Goal: Task Accomplishment & Management: Complete application form

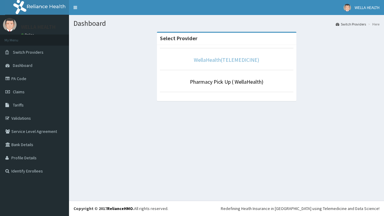
click at [226, 60] on link "WellaHealth(TELEMEDICINE)" at bounding box center [226, 59] width 65 height 7
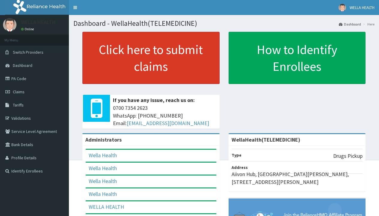
click at [151, 58] on link "Click here to submit claims" at bounding box center [150, 58] width 137 height 52
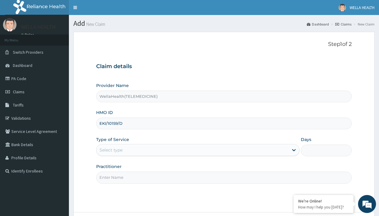
type input "EKI/10159/D"
type input "WellaHealth"
click at [111, 150] on div "Select type" at bounding box center [111, 150] width 23 height 6
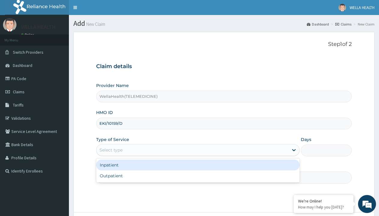
click at [198, 176] on div "Outpatient" at bounding box center [198, 175] width 204 height 11
type input "1"
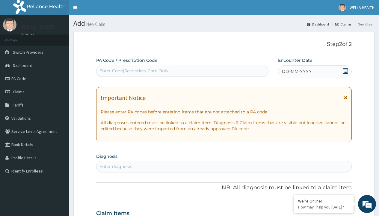
scroll to position [50, 0]
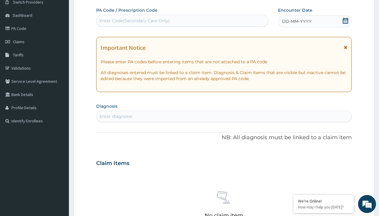
click at [296, 21] on span "DD-MM-YYYY" at bounding box center [297, 21] width 30 height 6
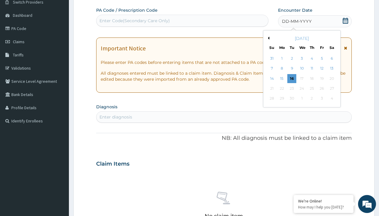
click at [268, 38] on button "Previous Month" at bounding box center [268, 38] width 3 height 3
click at [312, 78] on div "14" at bounding box center [312, 78] width 9 height 9
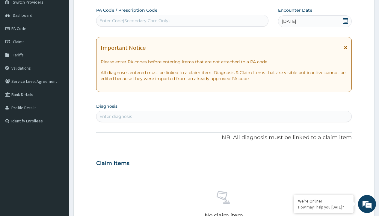
click at [134, 21] on div "Enter Code(Secondary Care Only)" at bounding box center [135, 21] width 70 height 6
type input "PR/22DFEBAF"
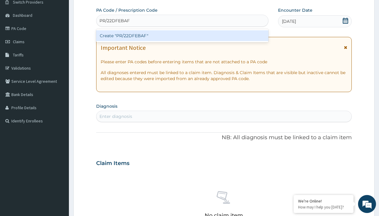
scroll to position [0, 0]
click at [182, 36] on div "Create "PR/22DFEBAF"" at bounding box center [182, 35] width 172 height 11
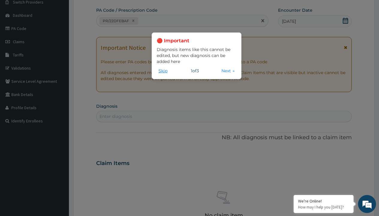
click at [163, 70] on button "Skip" at bounding box center [163, 70] width 13 height 7
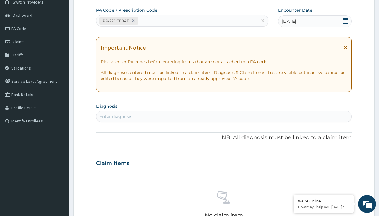
click at [116, 116] on div "Enter diagnosis" at bounding box center [116, 116] width 33 height 6
type input "prescription collected"
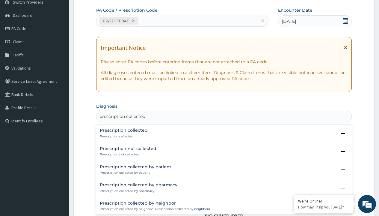
click at [123, 136] on p "Prescription collected" at bounding box center [124, 136] width 48 height 4
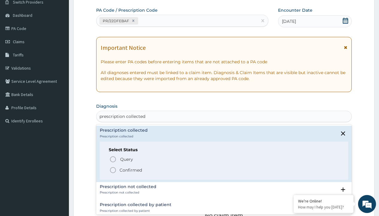
click at [131, 170] on p "Confirmed" at bounding box center [131, 170] width 22 height 6
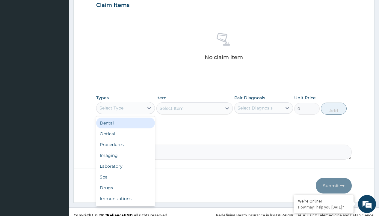
type input "procedures"
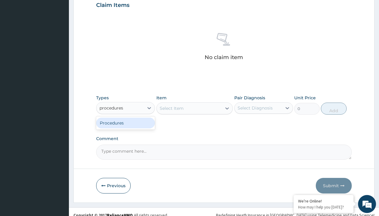
scroll to position [0, 0]
click at [126, 123] on div "Procedures" at bounding box center [125, 123] width 59 height 11
click at [171, 108] on div "Select Item" at bounding box center [172, 108] width 24 height 6
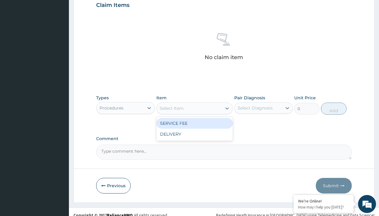
type input "service fee"
click at [195, 123] on div "SERVICE FEE" at bounding box center [194, 123] width 77 height 11
type input "100"
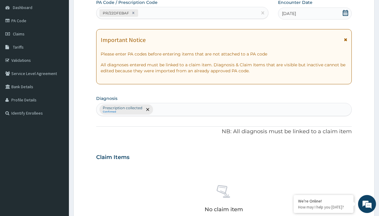
type input "prescription collected"
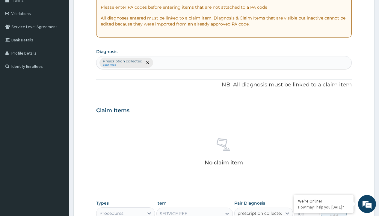
checkbox input "true"
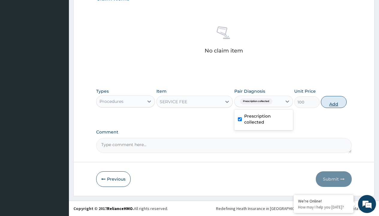
click at [334, 102] on button "Add" at bounding box center [333, 102] width 25 height 12
type input "0"
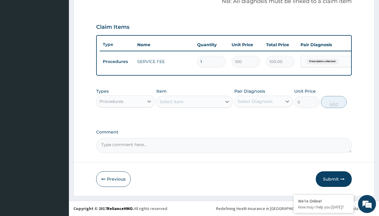
scroll to position [192, 0]
click at [112, 101] on div "Procedures" at bounding box center [112, 101] width 24 height 6
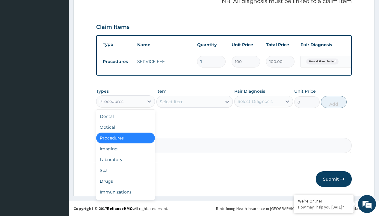
type input "drugs"
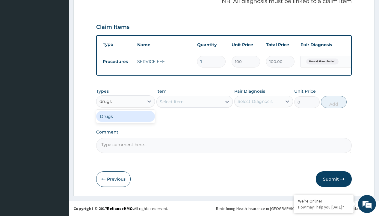
click at [126, 116] on div "Drugs" at bounding box center [125, 116] width 59 height 11
click at [171, 101] on div "Select Item" at bounding box center [194, 102] width 77 height 12
type input "artemether + lumefantrine 20/120 lumartem x24"
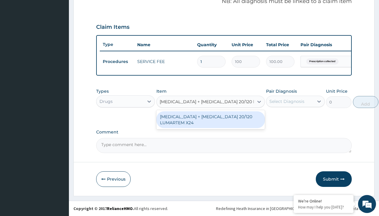
click at [210, 119] on div "[MEDICAL_DATA] + [MEDICAL_DATA] 20/120 LUMARTEM X24" at bounding box center [210, 119] width 109 height 17
type input "121.9000015258789"
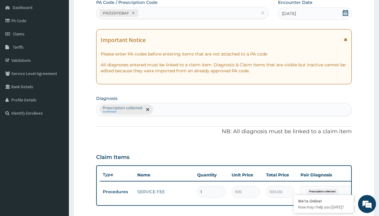
type input "prescription collected"
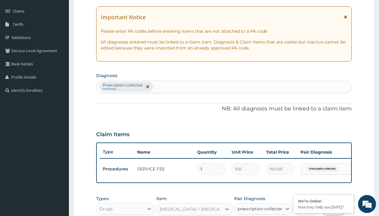
checkbox input "true"
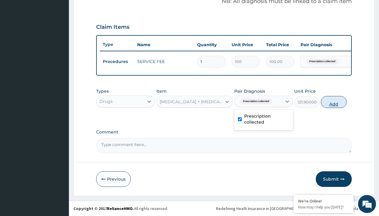
click at [334, 102] on button "Add" at bounding box center [333, 102] width 25 height 12
type input "0"
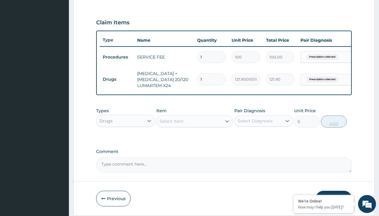
type input "6"
type input "731.40"
type input "6"
click at [117, 79] on td "Drugs" at bounding box center [117, 79] width 34 height 11
type input "drugs"
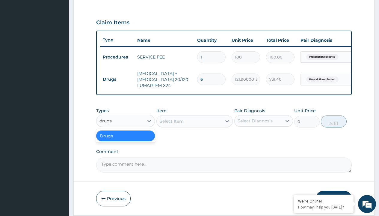
scroll to position [0, 0]
click at [126, 140] on div "Drugs" at bounding box center [125, 135] width 59 height 11
click at [171, 124] on div "Select Item" at bounding box center [172, 121] width 24 height 6
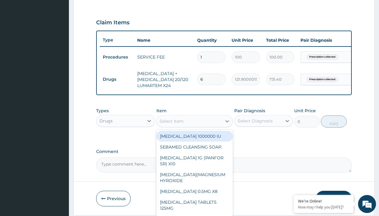
type input "paracetamol syrup avipol/bott"
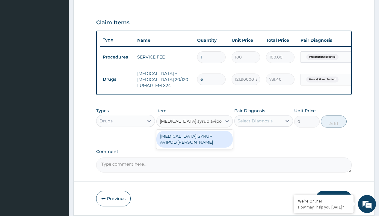
click at [195, 143] on div "[MEDICAL_DATA] SYRUP AVIPOL/[PERSON_NAME]" at bounding box center [194, 139] width 77 height 17
type input "1500"
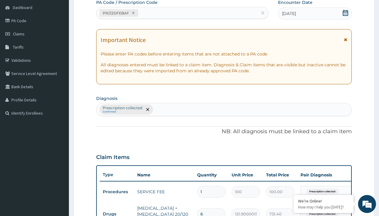
type input "prescription collected"
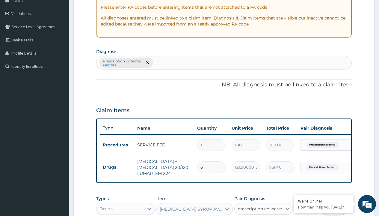
checkbox input "true"
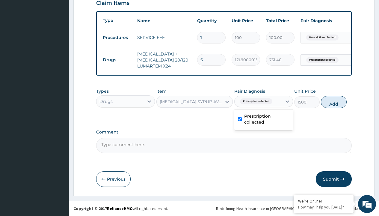
click at [334, 102] on button "Add" at bounding box center [333, 102] width 25 height 12
type input "0"
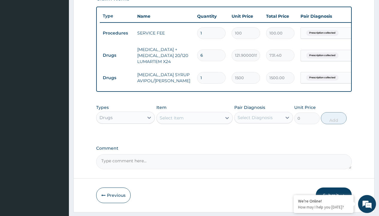
click at [117, 55] on td "Drugs" at bounding box center [117, 55] width 34 height 11
type input "drugs"
click at [126, 137] on div "Drugs" at bounding box center [125, 132] width 59 height 11
click at [171, 121] on div "Select Item" at bounding box center [172, 118] width 24 height 6
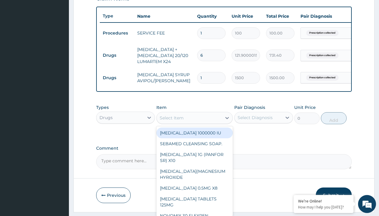
type input "ors/sachet"
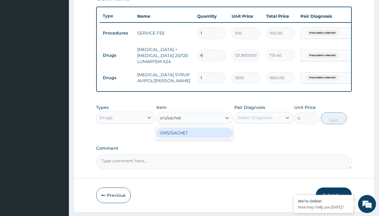
click at [195, 137] on div "ORS/SACHET" at bounding box center [194, 132] width 77 height 11
type input "600"
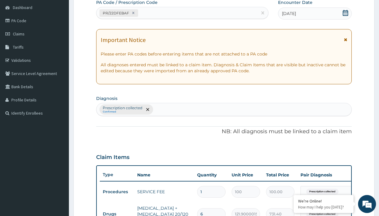
type input "prescription collected"
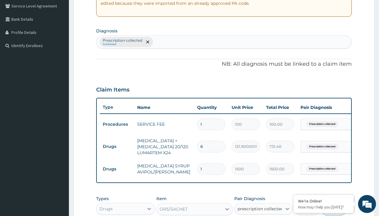
checkbox input "true"
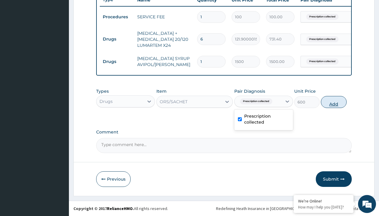
click at [334, 102] on button "Add" at bounding box center [333, 102] width 25 height 12
type input "0"
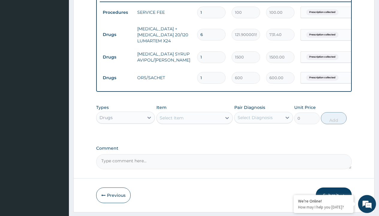
click at [117, 34] on td "Drugs" at bounding box center [117, 34] width 34 height 11
type input "drugs"
click at [126, 137] on div "Drugs" at bounding box center [125, 132] width 59 height 11
click at [171, 121] on div "Select Item" at bounding box center [172, 118] width 24 height 6
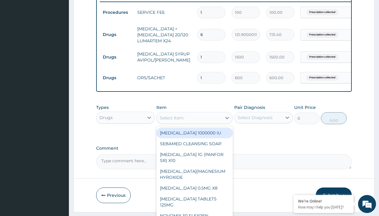
type input "zinc 20mg by 10"
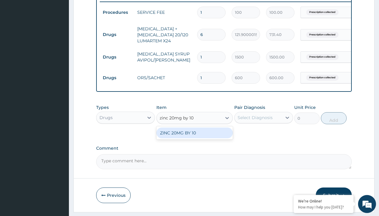
click at [195, 137] on div "ZINC 20MG BY 10" at bounding box center [194, 132] width 77 height 11
type input "15"
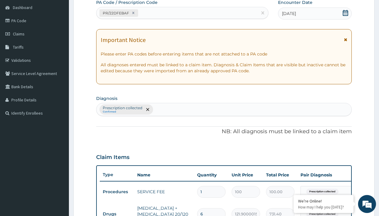
type input "prescription collected"
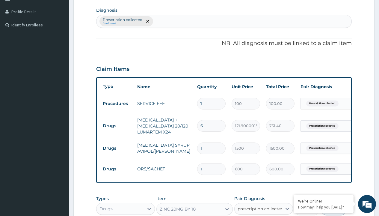
checkbox input "true"
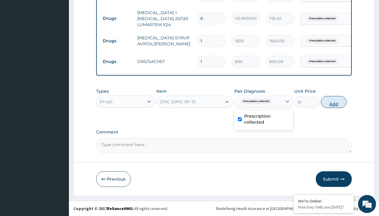
click at [334, 102] on button "Add" at bounding box center [333, 102] width 25 height 12
type input "0"
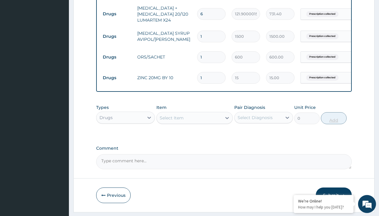
type input "10"
type input "150.00"
type input "10"
click at [117, 14] on td "Drugs" at bounding box center [117, 13] width 34 height 11
type input "drugs"
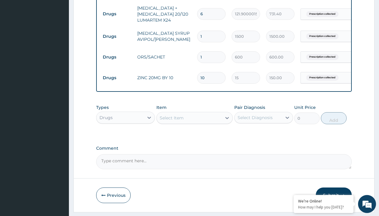
scroll to position [0, 0]
click at [126, 137] on div "Drugs" at bounding box center [125, 132] width 59 height 11
click at [171, 121] on div "Select Item" at bounding box center [172, 118] width 24 height 6
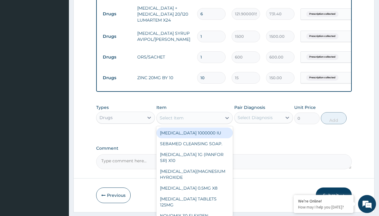
type input "cetirizine syrup"
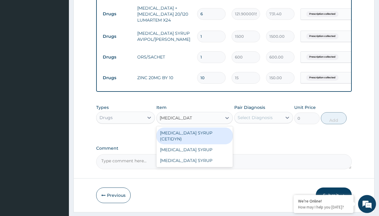
click at [195, 137] on div "CETIRIZINE SYRUP (CETIDYN)" at bounding box center [194, 135] width 77 height 17
type input "2200"
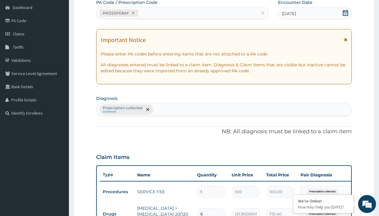
type input "prescription collected"
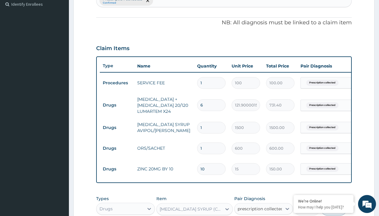
checkbox input "true"
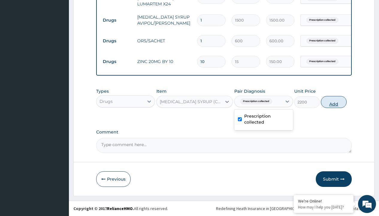
click at [334, 102] on button "Add" at bounding box center [333, 102] width 25 height 12
type input "0"
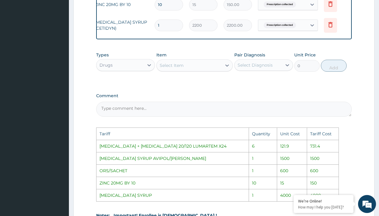
scroll to position [0, 45]
click at [330, 27] on icon at bounding box center [328, 24] width 4 height 5
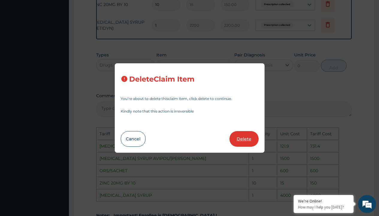
click at [243, 140] on button "Delete" at bounding box center [244, 139] width 29 height 16
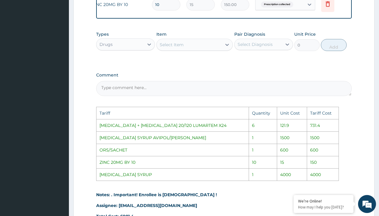
click at [200, 46] on div "Select Item" at bounding box center [189, 45] width 65 height 10
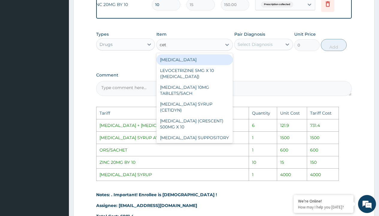
type input "ceti"
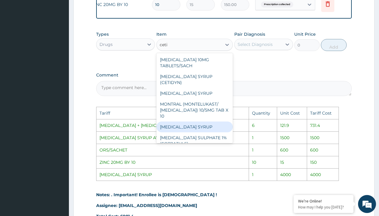
click at [183, 124] on div "[MEDICAL_DATA] SYRUP" at bounding box center [194, 126] width 77 height 11
type input "4000"
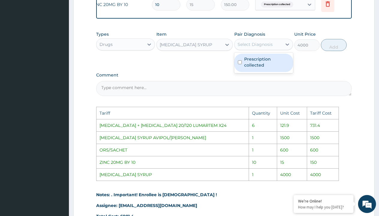
click at [267, 47] on div "Select Diagnosis" at bounding box center [255, 44] width 35 height 6
click at [271, 65] on label "Prescription collected" at bounding box center [266, 62] width 45 height 12
checkbox input "true"
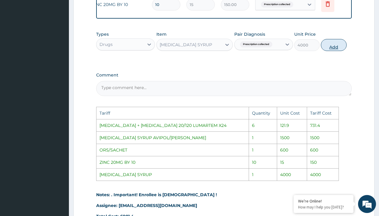
click at [333, 45] on button "Add" at bounding box center [333, 45] width 25 height 12
type input "0"
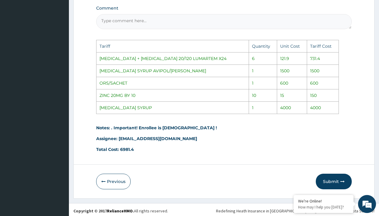
scroll to position [425, 0]
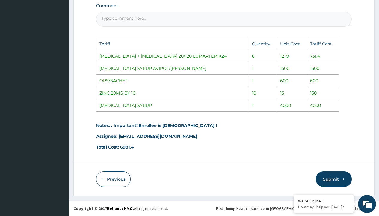
click at [332, 179] on button "Submit" at bounding box center [334, 179] width 36 height 16
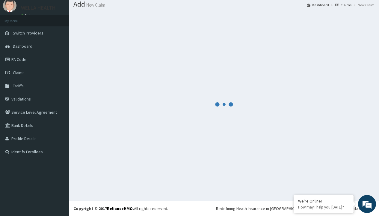
scroll to position [299, 0]
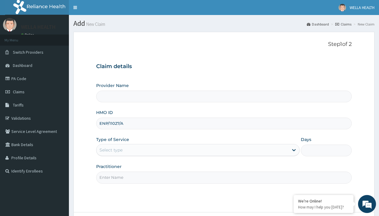
type input "ENP/11027/A"
type input "WellaHealth"
click at [111, 150] on div "Select type" at bounding box center [111, 150] width 23 height 6
type input "WellaHealth(TELEMEDICINE)"
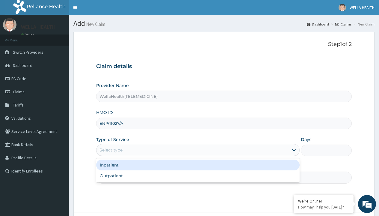
click at [198, 176] on div "Outpatient" at bounding box center [198, 175] width 204 height 11
type input "1"
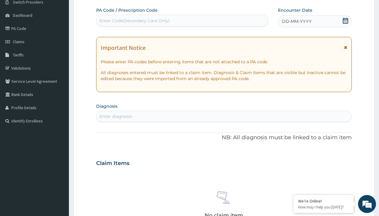
click at [296, 21] on span "DD-MM-YYYY" at bounding box center [297, 21] width 30 height 6
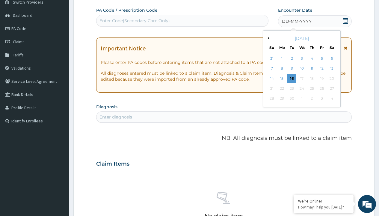
click at [268, 38] on button "Previous Month" at bounding box center [268, 38] width 3 height 3
click at [312, 78] on div "14" at bounding box center [312, 78] width 9 height 9
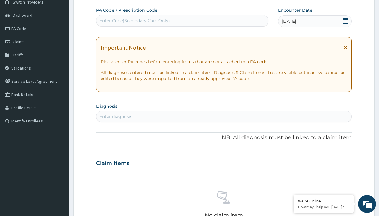
click at [134, 21] on div "Enter Code(Secondary Care Only)" at bounding box center [135, 21] width 70 height 6
type input "PR/B2A5551E"
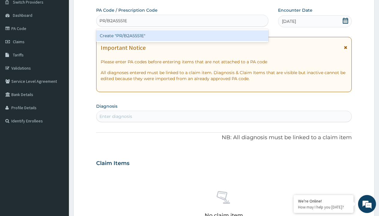
scroll to position [0, 0]
click at [182, 36] on div "Create "PR/B2A5551E"" at bounding box center [182, 35] width 172 height 11
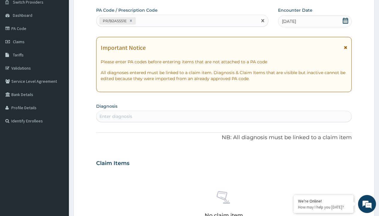
click at [116, 116] on div "Enter diagnosis" at bounding box center [116, 116] width 33 height 6
type input "prescription collected"
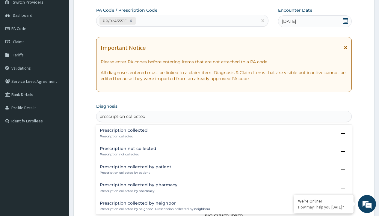
click at [123, 136] on p "Prescription collected" at bounding box center [124, 136] width 48 height 4
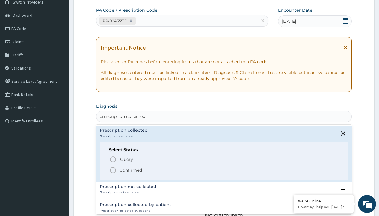
click at [131, 170] on p "Confirmed" at bounding box center [131, 170] width 22 height 6
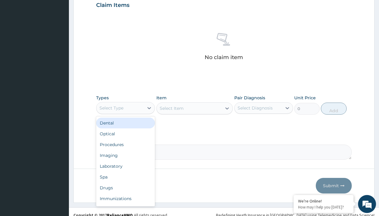
type input "procedures"
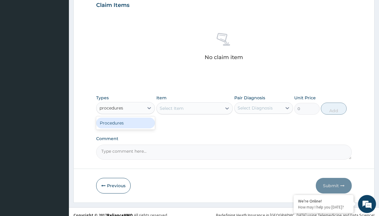
click at [126, 123] on div "Procedures" at bounding box center [125, 123] width 59 height 11
click at [171, 108] on div "Select Item" at bounding box center [172, 108] width 24 height 6
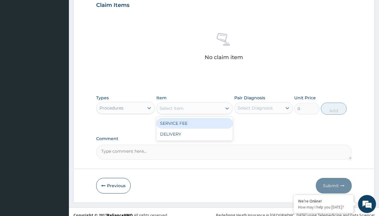
type input "service fee"
click at [195, 123] on div "SERVICE FEE" at bounding box center [194, 123] width 77 height 11
type input "100"
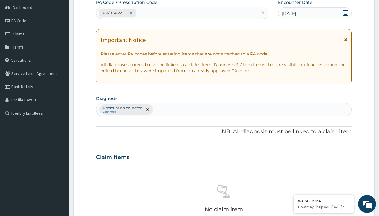
type input "prescription collected"
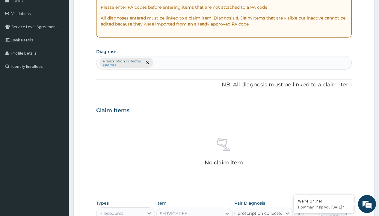
checkbox input "true"
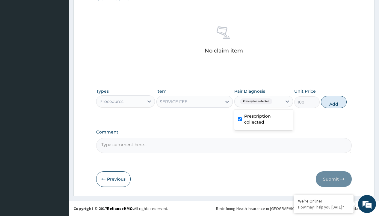
click at [334, 102] on button "Add" at bounding box center [333, 102] width 25 height 12
type input "0"
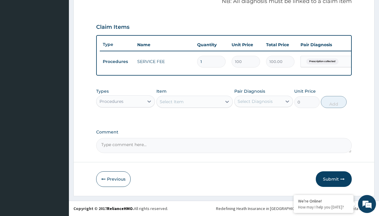
click at [112, 101] on div "Procedures" at bounding box center [112, 101] width 24 height 6
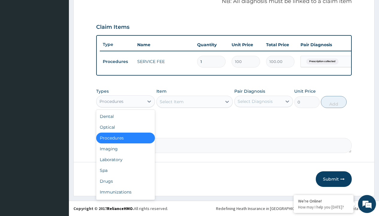
type input "drugs"
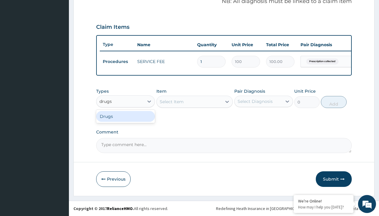
scroll to position [0, 0]
click at [126, 116] on div "Drugs" at bounding box center [125, 116] width 59 height 11
click at [171, 101] on div "Select Item" at bounding box center [194, 102] width 77 height 12
type input "[MEDICAL_DATA] caps 2mg/sach"
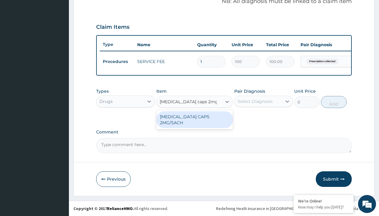
click at [195, 116] on div "[MEDICAL_DATA] CAPS 2MG/SACH" at bounding box center [194, 119] width 77 height 17
type input "420"
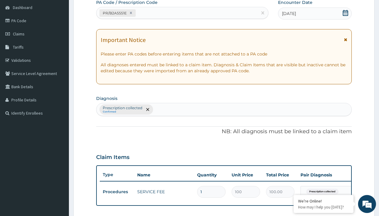
scroll to position [81, 0]
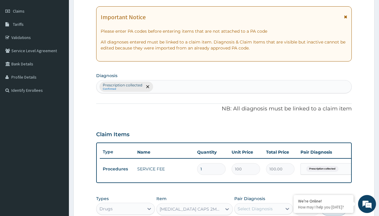
type input "prescription collected"
checkbox input "true"
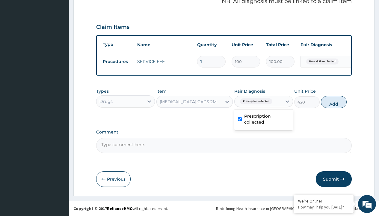
click at [334, 102] on button "Add" at bounding box center [333, 102] width 25 height 12
type input "0"
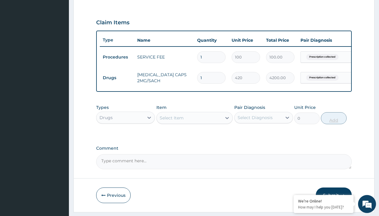
type input "10"
type input "4200.00"
type input "10"
click at [117, 78] on td "Drugs" at bounding box center [117, 77] width 34 height 11
type input "drugs"
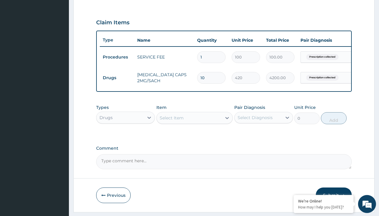
scroll to position [0, 0]
click at [126, 137] on div "Drugs" at bounding box center [125, 132] width 59 height 11
click at [171, 121] on div "Select Item" at bounding box center [172, 118] width 24 height 6
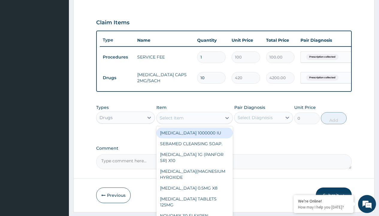
type input "emzolyte ors plus zinc"
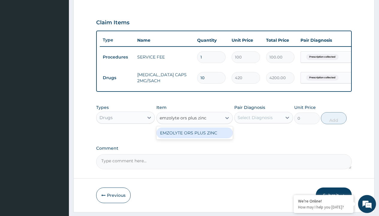
click at [195, 137] on div "EMZOLYTE ORS PLUS ZINC" at bounding box center [194, 132] width 77 height 11
type input "300"
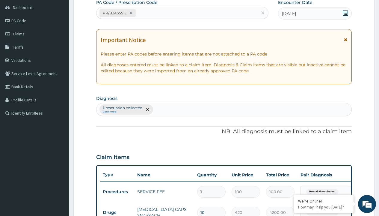
type input "prescription collected"
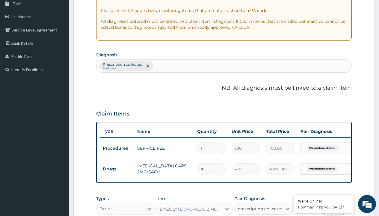
checkbox input "true"
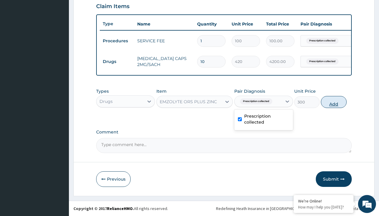
click at [334, 102] on button "Add" at bounding box center [333, 102] width 25 height 12
type input "0"
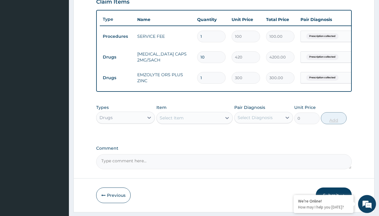
type input "10"
type input "3000.00"
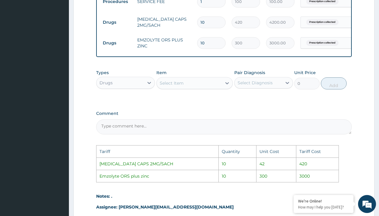
scroll to position [248, 0]
type input "10"
click at [212, 22] on input "10" at bounding box center [211, 23] width 28 height 12
type input "1"
type input "420.00"
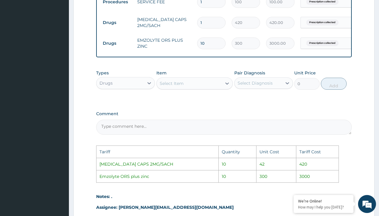
scroll to position [323, 0]
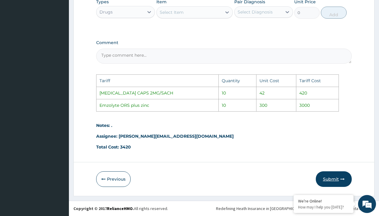
type input "1"
click at [334, 177] on button "Submit" at bounding box center [334, 179] width 36 height 16
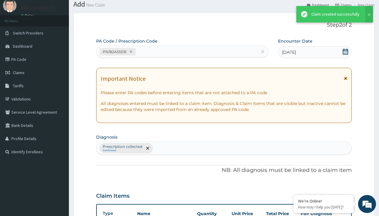
scroll to position [234, 0]
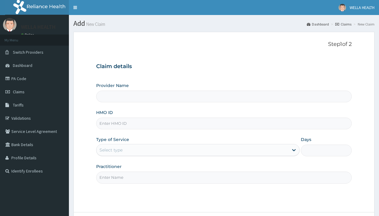
type input "WellaHealth(TELEMEDICINE)"
type input "HSI/10153/A"
type input "WellaHealth"
click at [111, 150] on div "Select type" at bounding box center [111, 150] width 23 height 6
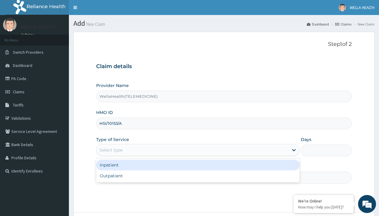
click at [198, 176] on div "Outpatient" at bounding box center [198, 175] width 204 height 11
type input "1"
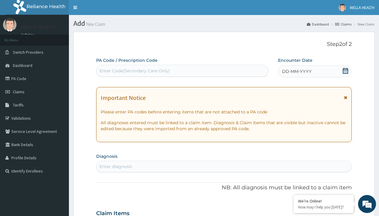
scroll to position [50, 0]
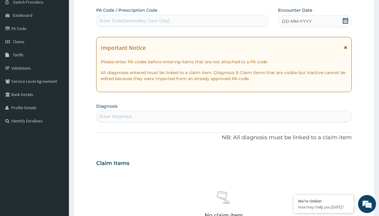
click at [296, 21] on span "DD-MM-YYYY" at bounding box center [297, 21] width 30 height 6
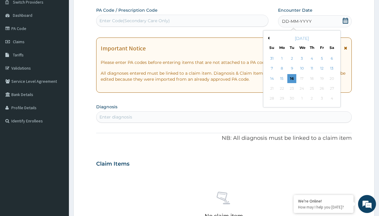
click at [268, 38] on button "Previous Month" at bounding box center [268, 38] width 3 height 3
click at [312, 78] on div "14" at bounding box center [312, 78] width 9 height 9
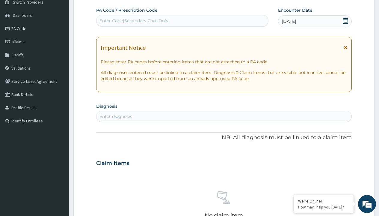
click at [134, 21] on div "Enter Code(Secondary Care Only)" at bounding box center [135, 21] width 70 height 6
type input "PR/DAB64AAC"
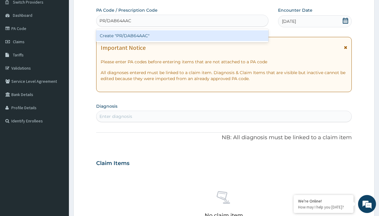
click at [182, 36] on div "Create "PR/DAB64AAC"" at bounding box center [182, 35] width 172 height 11
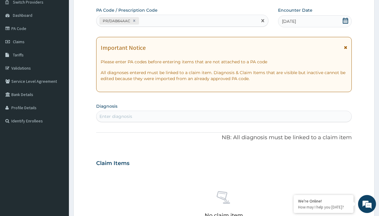
click at [116, 116] on div "Enter diagnosis" at bounding box center [116, 116] width 33 height 6
type input "prescription collected"
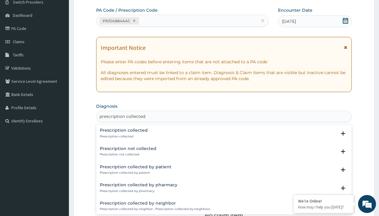
click at [123, 136] on p "Prescription collected" at bounding box center [124, 136] width 48 height 4
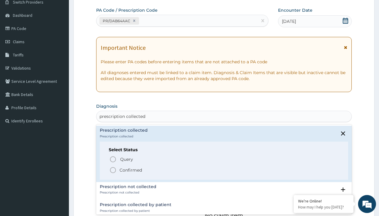
click at [131, 170] on p "Confirmed" at bounding box center [131, 170] width 22 height 6
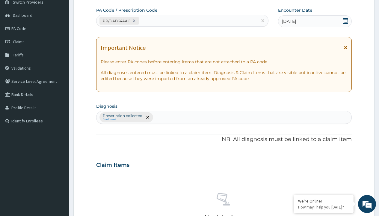
scroll to position [210, 0]
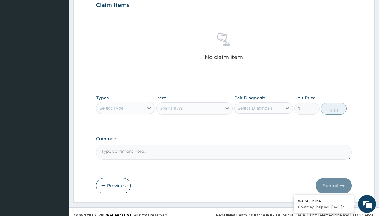
click at [112, 108] on div "Select Type" at bounding box center [112, 108] width 24 height 6
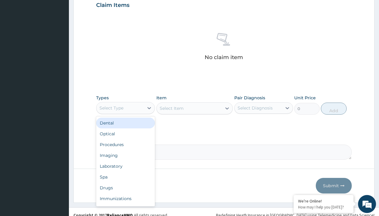
type input "procedures"
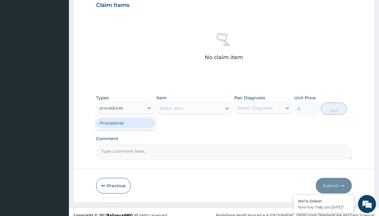
click at [126, 123] on div "Procedures" at bounding box center [125, 123] width 59 height 11
click at [171, 108] on div "Select Item" at bounding box center [172, 108] width 24 height 6
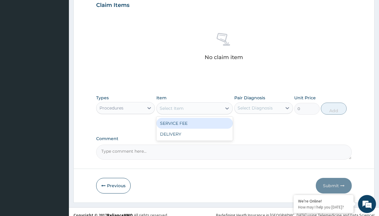
type input "service fee"
click at [195, 123] on div "SERVICE FEE" at bounding box center [194, 123] width 77 height 11
type input "100"
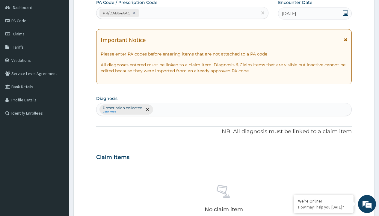
type input "prescription collected"
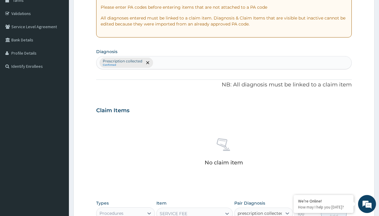
checkbox input "true"
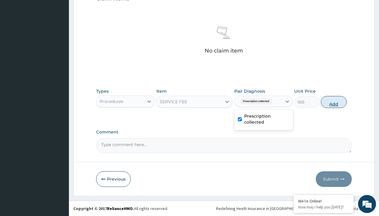
click at [334, 102] on button "Add" at bounding box center [333, 102] width 25 height 12
type input "0"
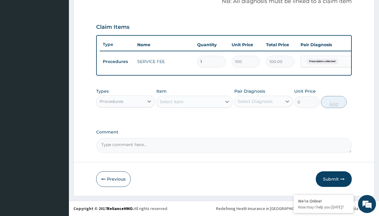
scroll to position [192, 0]
click at [112, 101] on div "Procedures" at bounding box center [112, 101] width 24 height 6
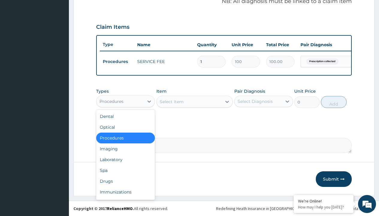
type input "drugs"
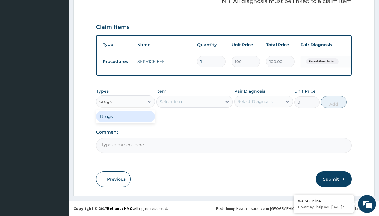
click at [126, 116] on div "Drugs" at bounding box center [125, 116] width 59 height 11
click at [171, 101] on div "Select Item" at bounding box center [194, 102] width 77 height 12
type input "arthermeter + lumefantrine tab (lokmal)"
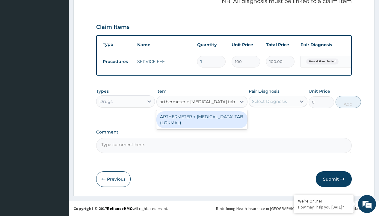
click at [202, 119] on div "ARTHERMETER + [MEDICAL_DATA] TAB (LOKMAL)" at bounding box center [201, 119] width 91 height 17
type input "300"
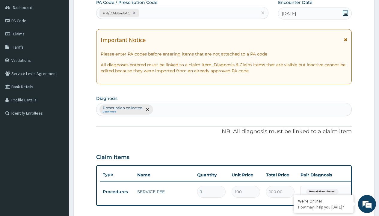
type input "prescription collected"
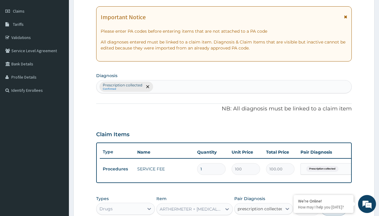
checkbox input "true"
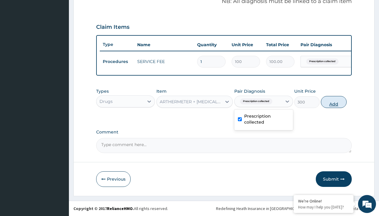
click at [334, 102] on button "Add" at bounding box center [333, 102] width 25 height 12
type input "0"
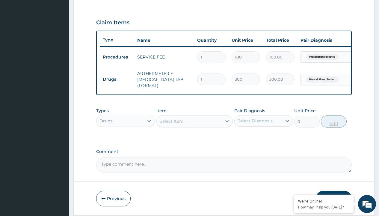
type input "6"
type input "1800.00"
type input "6"
click at [117, 79] on td "Drugs" at bounding box center [117, 79] width 34 height 11
type input "drugs"
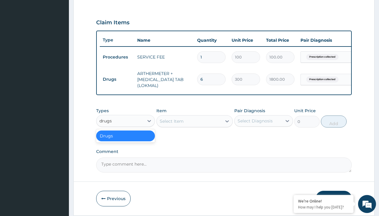
scroll to position [0, 0]
click at [126, 140] on div "Drugs" at bounding box center [125, 135] width 59 height 11
click at [171, 124] on div "Select Item" at bounding box center [172, 121] width 24 height 6
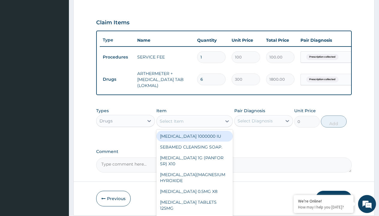
type input "[MEDICAL_DATA] caps 2mg/sach"
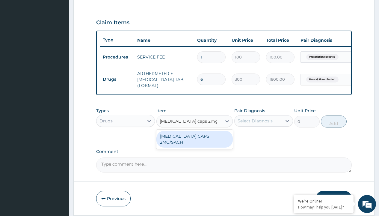
click at [195, 140] on div "[MEDICAL_DATA] CAPS 2MG/SACH" at bounding box center [194, 139] width 77 height 17
type input "420"
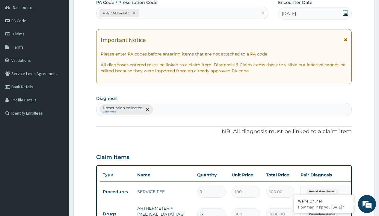
type input "prescription collected"
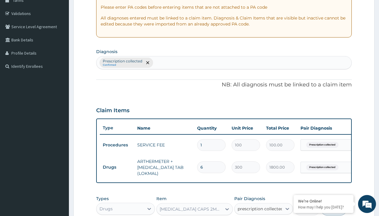
checkbox input "true"
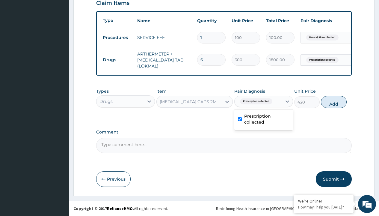
click at [334, 102] on button "Add" at bounding box center [333, 102] width 25 height 12
type input "0"
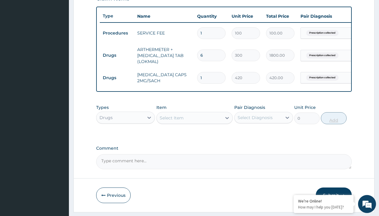
type input "10"
type input "4200.00"
type input "10"
click at [117, 55] on td "Drugs" at bounding box center [117, 55] width 34 height 11
type input "drugs"
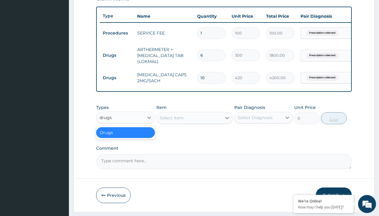
scroll to position [0, 0]
click at [126, 137] on div "Drugs" at bounding box center [125, 132] width 59 height 11
click at [171, 121] on div "Select Item" at bounding box center [172, 118] width 24 height 6
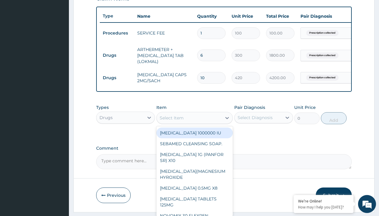
type input "ors/sachet"
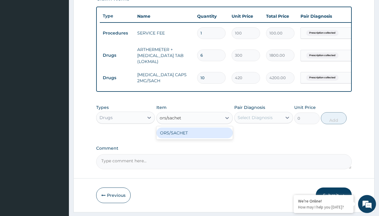
click at [195, 137] on div "ORS/SACHET" at bounding box center [194, 132] width 77 height 11
type input "600"
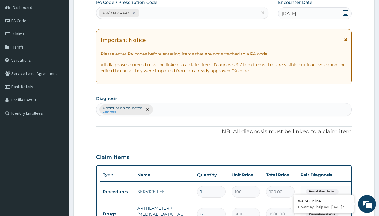
type input "prescription collected"
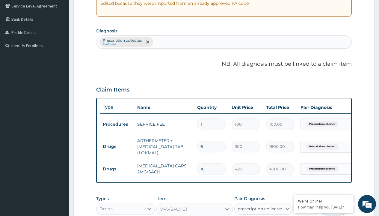
checkbox input "true"
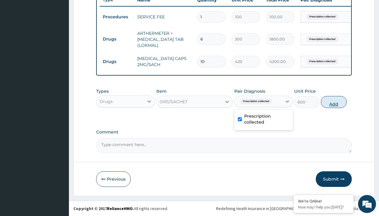
click at [334, 102] on button "Add" at bounding box center [333, 102] width 25 height 12
type input "0"
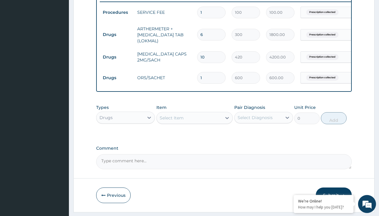
click at [117, 34] on td "Drugs" at bounding box center [117, 34] width 34 height 11
type input "drugs"
click at [126, 137] on div "Drugs" at bounding box center [125, 132] width 59 height 11
click at [171, 121] on div "Select Item" at bounding box center [172, 118] width 24 height 6
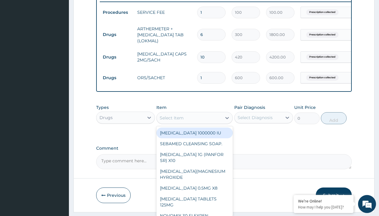
type input "[MEDICAL_DATA] 500mg tablet emzor/sach"
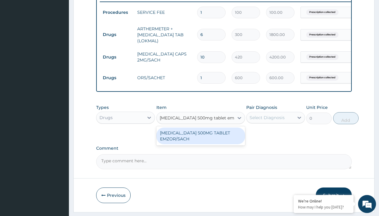
click at [201, 140] on div "[MEDICAL_DATA] 500MG TABLET EMZOR/SACH" at bounding box center [200, 135] width 89 height 17
type input "24"
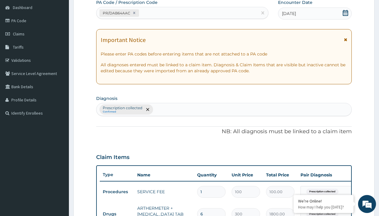
type input "prescription collected"
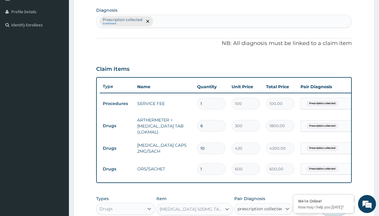
checkbox input "true"
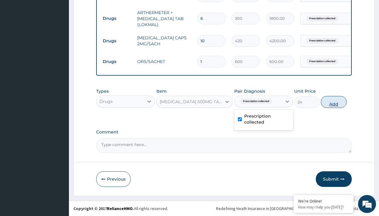
click at [334, 102] on button "Add" at bounding box center [333, 102] width 25 height 12
type input "0"
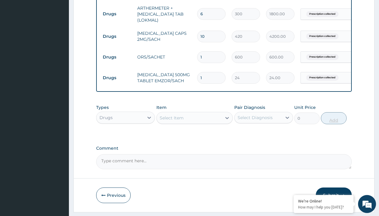
type input "24"
type input "576.00"
type input "24"
click at [117, 14] on td "Drugs" at bounding box center [117, 13] width 34 height 11
type input "drugs"
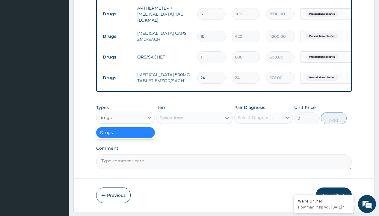
scroll to position [0, 0]
click at [126, 137] on div "Drugs" at bounding box center [125, 132] width 59 height 11
click at [171, 121] on div "Select Item" at bounding box center [172, 118] width 24 height 6
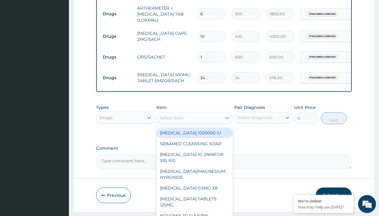
type input "promethazine tablet"
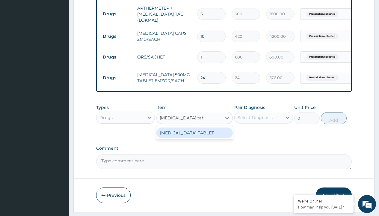
click at [195, 137] on div "[MEDICAL_DATA] TABLET" at bounding box center [194, 132] width 77 height 11
type input "300"
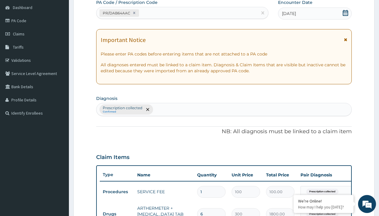
type input "prescription collected"
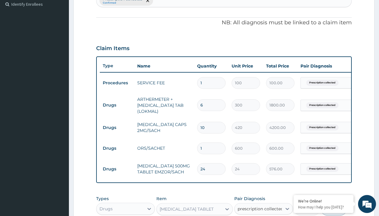
checkbox input "true"
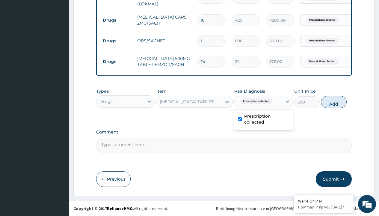
click at [334, 102] on button "Add" at bounding box center [333, 102] width 25 height 12
type input "0"
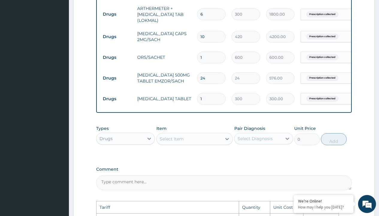
scroll to position [251, 0]
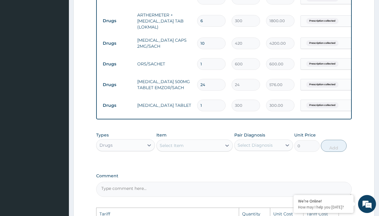
click at [207, 42] on input "10" at bounding box center [211, 43] width 28 height 12
type input "1"
type input "420.00"
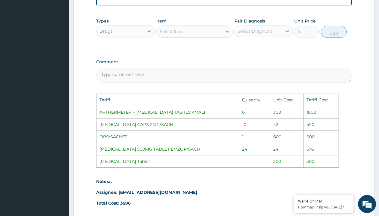
scroll to position [425, 0]
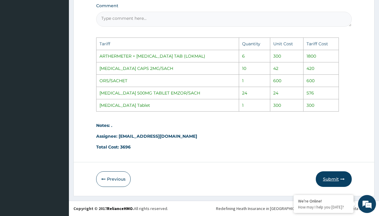
type input "1"
click at [336, 179] on button "Submit" at bounding box center [334, 179] width 36 height 16
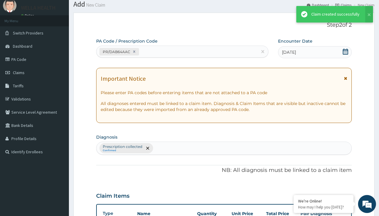
scroll to position [299, 0]
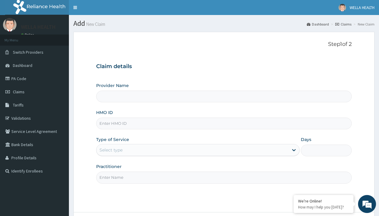
type input "ISD/10027/B"
type input "WellaHealth(TELEMEDICINE)"
type input "ISD/10027/B"
type input "WellaHealth"
click at [111, 150] on div "Select type" at bounding box center [111, 150] width 23 height 6
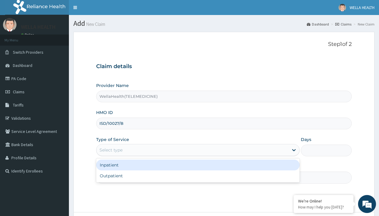
click at [198, 176] on div "Outpatient" at bounding box center [198, 175] width 204 height 11
type input "1"
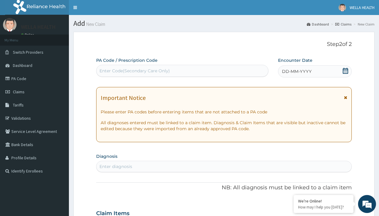
scroll to position [50, 0]
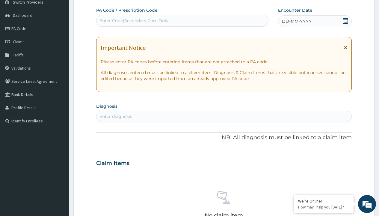
click at [296, 21] on span "DD-MM-YYYY" at bounding box center [297, 21] width 30 height 6
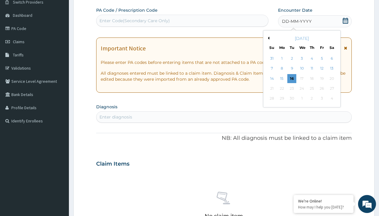
click at [268, 38] on button "Previous Month" at bounding box center [268, 38] width 3 height 3
click at [312, 78] on div "14" at bounding box center [312, 78] width 9 height 9
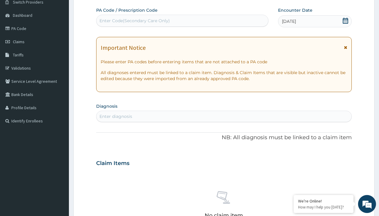
click at [134, 21] on div "Enter Code(Secondary Care Only)" at bounding box center [135, 21] width 70 height 6
type input "PR/2C2820E8"
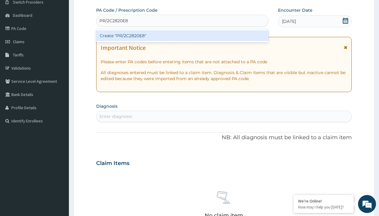
click at [182, 36] on div "Create "PR/2C2820E8"" at bounding box center [182, 35] width 172 height 11
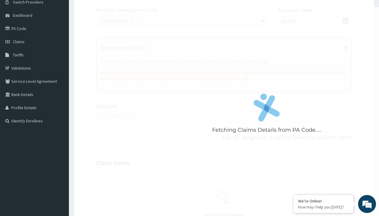
click at [116, 116] on div "Enter diagnosis" at bounding box center [116, 116] width 33 height 6
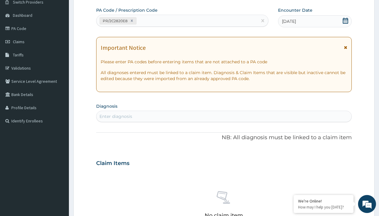
type input "prescription collected"
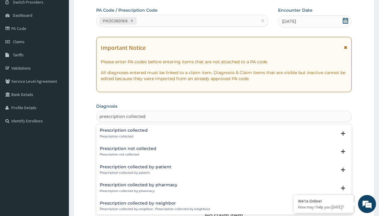
click at [123, 136] on p "Prescription collected" at bounding box center [124, 136] width 48 height 4
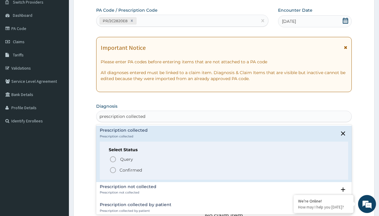
click at [131, 170] on p "Confirmed" at bounding box center [131, 170] width 22 height 6
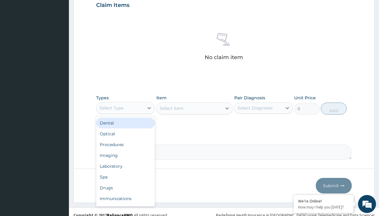
type input "procedures"
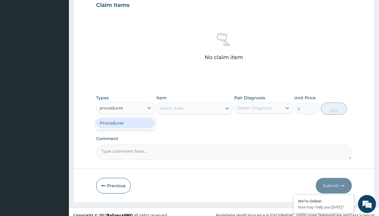
click at [126, 123] on div "Procedures" at bounding box center [125, 123] width 59 height 11
click at [171, 108] on div "Select Item" at bounding box center [172, 108] width 24 height 6
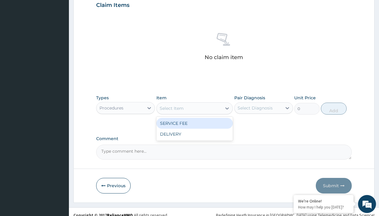
type input "service fee"
click at [195, 123] on div "SERVICE FEE" at bounding box center [194, 123] width 77 height 11
type input "100"
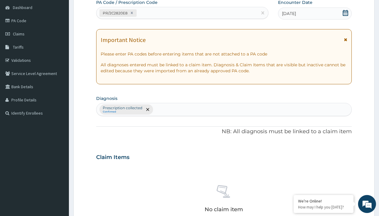
click at [122, 108] on p "Prescription collected" at bounding box center [123, 108] width 40 height 5
type input "prescription collected"
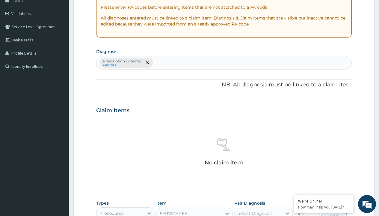
scroll to position [0, 0]
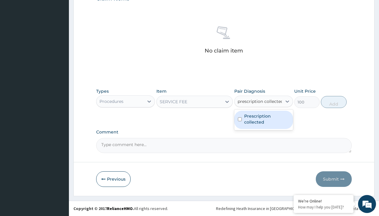
click at [264, 120] on label "Prescription collected" at bounding box center [266, 119] width 45 height 12
checkbox input "true"
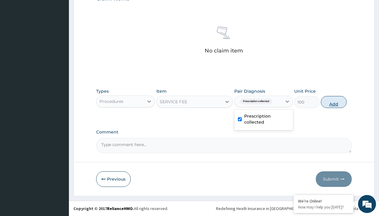
click at [334, 102] on button "Add" at bounding box center [333, 102] width 25 height 12
type input "0"
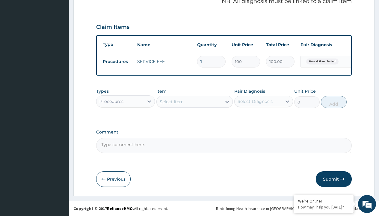
scroll to position [192, 0]
click at [112, 101] on div "Procedures" at bounding box center [112, 101] width 24 height 6
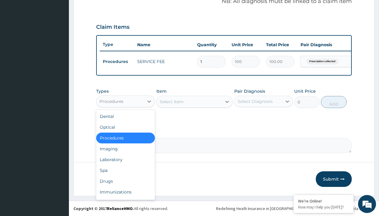
type input "drugs"
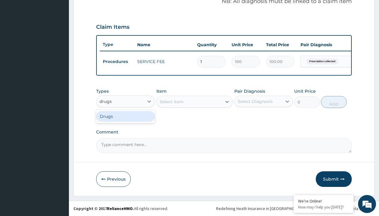
scroll to position [0, 0]
click at [126, 116] on div "Drugs" at bounding box center [125, 116] width 59 height 11
click at [171, 101] on div "Select Item" at bounding box center [172, 102] width 24 height 6
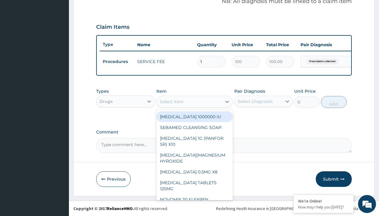
type input "[MEDICAL_DATA] caps 2mg/sach"
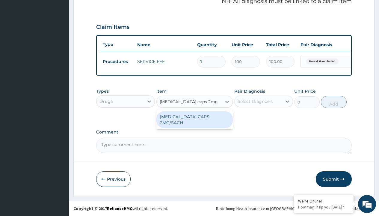
click at [195, 116] on div "[MEDICAL_DATA] CAPS 2MG/SACH" at bounding box center [194, 119] width 77 height 17
type input "420"
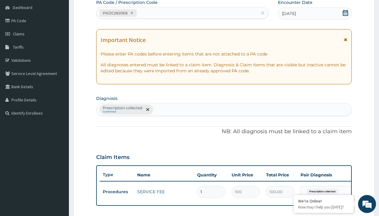
type input "prescription collected"
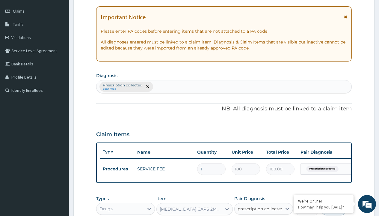
checkbox input "true"
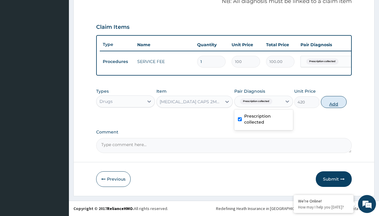
click at [334, 102] on button "Add" at bounding box center [333, 102] width 25 height 12
type input "0"
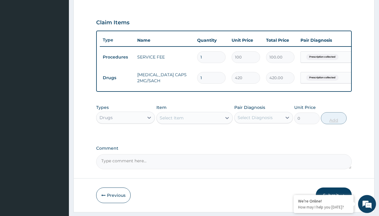
type input "10"
type input "4200.00"
type input "10"
click at [117, 78] on td "Drugs" at bounding box center [117, 77] width 34 height 11
type input "drugs"
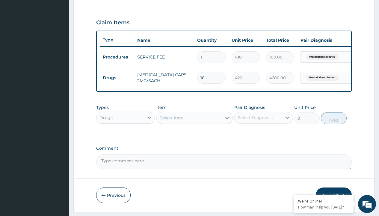
scroll to position [0, 0]
click at [126, 137] on div "Drugs" at bounding box center [125, 132] width 59 height 11
click at [171, 121] on div "Select Item" at bounding box center [172, 118] width 24 height 6
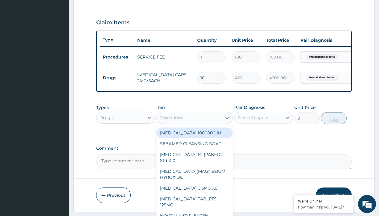
type input "ors/sachet"
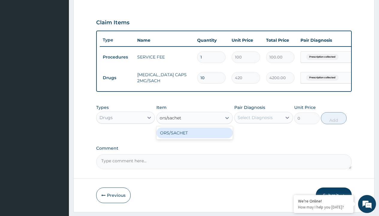
click at [195, 137] on div "ORS/SACHET" at bounding box center [194, 132] width 77 height 11
type input "600"
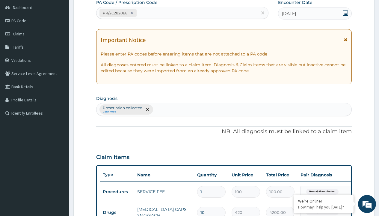
type input "prescription collected"
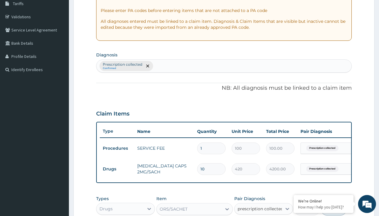
checkbox input "true"
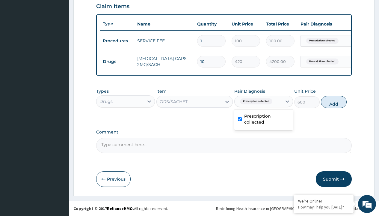
click at [334, 102] on button "Add" at bounding box center [333, 102] width 25 height 12
type input "0"
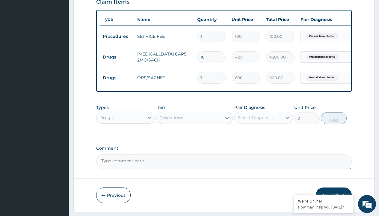
click at [117, 57] on td "Drugs" at bounding box center [117, 57] width 34 height 11
type input "drugs"
click at [126, 137] on div "Drugs" at bounding box center [125, 132] width 59 height 11
click at [171, 121] on div "Select Item" at bounding box center [172, 118] width 24 height 6
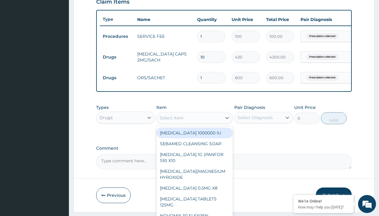
type input "[MEDICAL_DATA] 500mg tablet emzor/sach"
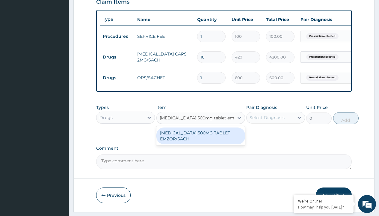
click at [201, 140] on div "[MEDICAL_DATA] 500MG TABLET EMZOR/SACH" at bounding box center [200, 135] width 89 height 17
type input "24"
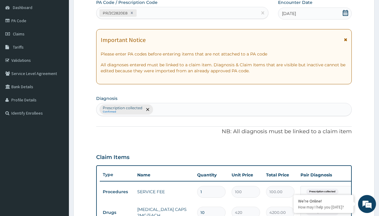
scroll to position [122, 0]
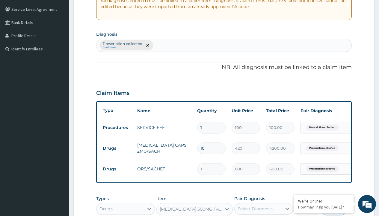
type input "prescription collected"
checkbox input "true"
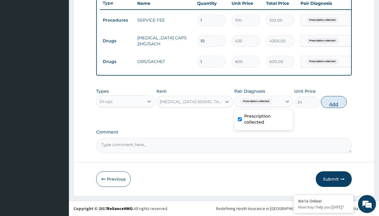
click at [334, 102] on button "Add" at bounding box center [333, 102] width 25 height 12
type input "0"
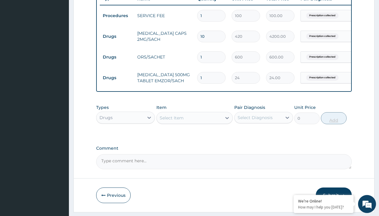
type input "24"
type input "576.00"
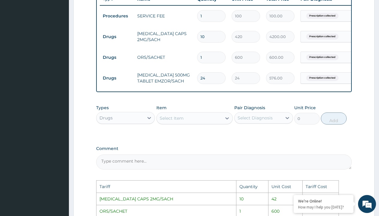
scroll to position [233, 0]
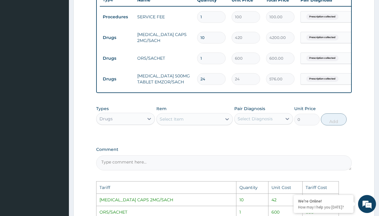
type input "24"
click at [209, 38] on input "10" at bounding box center [211, 38] width 28 height 12
type input "1"
type input "420.00"
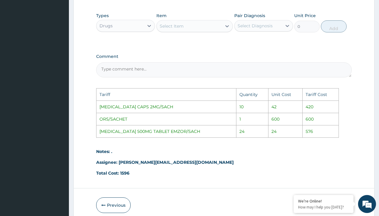
scroll to position [356, 0]
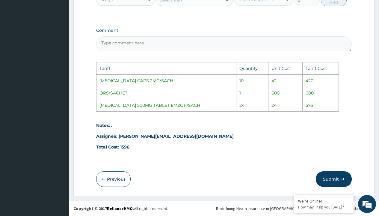
type input "1"
click at [332, 180] on button "Submit" at bounding box center [334, 179] width 36 height 16
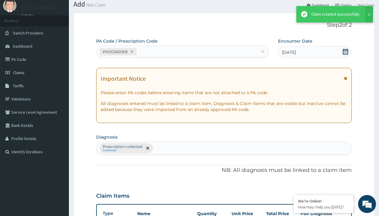
scroll to position [255, 0]
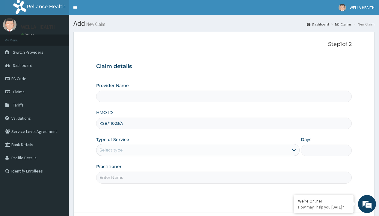
type input "KSB/11023/A"
type input "WellaHealth"
type input "WellaHealth(TELEMEDICINE)"
type input "WellaHealth"
click at [111, 150] on div "Select type" at bounding box center [111, 150] width 23 height 6
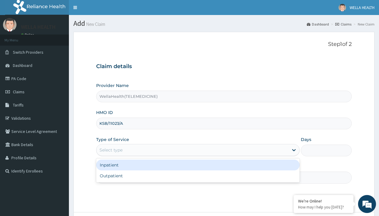
click at [198, 176] on div "Outpatient" at bounding box center [198, 175] width 204 height 11
type input "1"
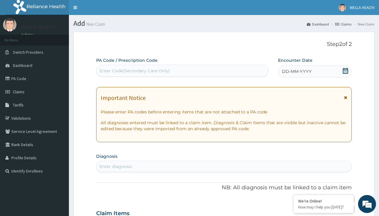
scroll to position [50, 0]
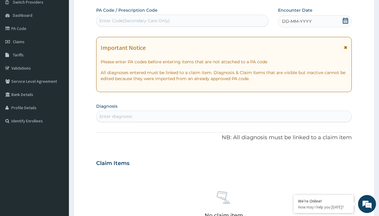
click at [296, 21] on span "DD-MM-YYYY" at bounding box center [297, 21] width 30 height 6
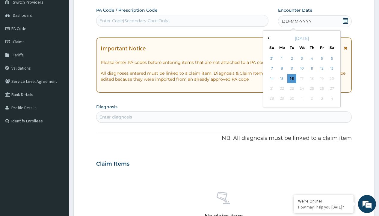
click at [268, 38] on button "Previous Month" at bounding box center [268, 38] width 3 height 3
click at [312, 78] on div "14" at bounding box center [312, 78] width 9 height 9
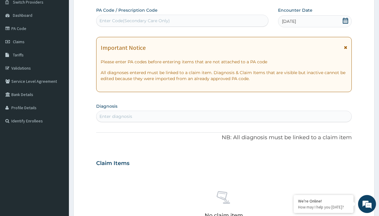
click at [134, 21] on div "Enter Code(Secondary Care Only)" at bounding box center [135, 21] width 70 height 6
type input "PR/018E9030"
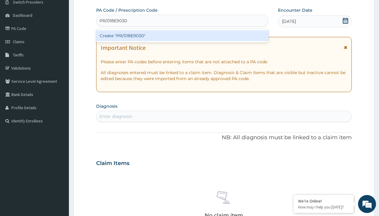
click at [182, 36] on div "Create "PR/018E9030"" at bounding box center [182, 35] width 172 height 11
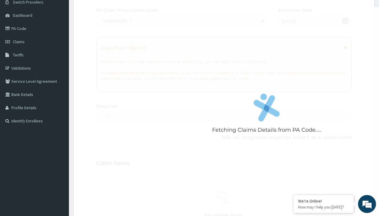
click at [116, 116] on div "Enter diagnosis" at bounding box center [116, 116] width 33 height 6
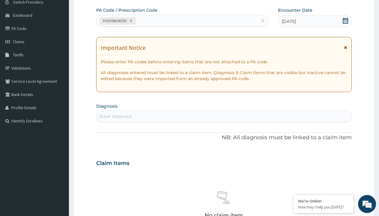
type input "prescription collected"
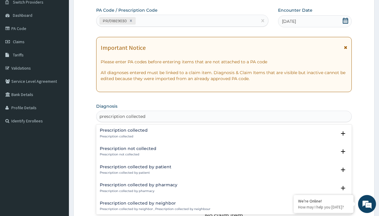
click at [123, 136] on p "Prescription collected" at bounding box center [124, 136] width 48 height 4
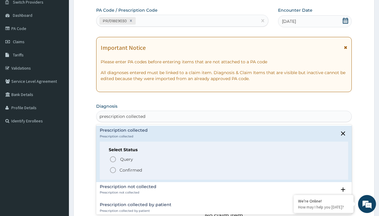
click at [131, 170] on p "Confirmed" at bounding box center [131, 170] width 22 height 6
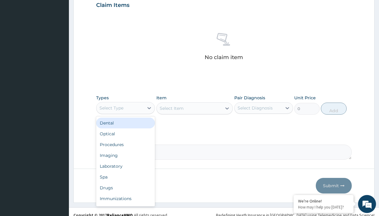
type input "procedures"
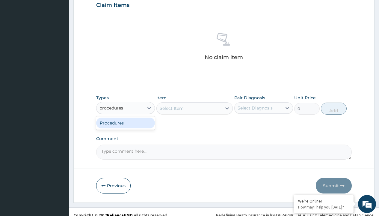
click at [126, 123] on div "Procedures" at bounding box center [125, 123] width 59 height 11
click at [171, 108] on div "Select Item" at bounding box center [172, 108] width 24 height 6
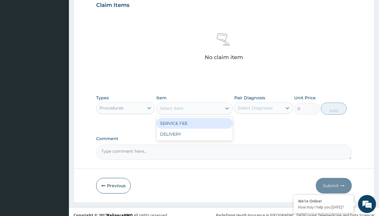
type input "service fee"
click at [195, 123] on div "SERVICE FEE" at bounding box center [194, 123] width 77 height 11
type input "100"
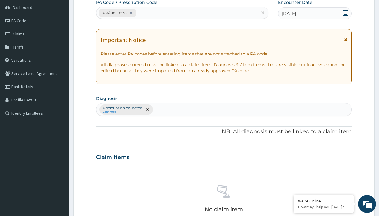
type input "prescription collected"
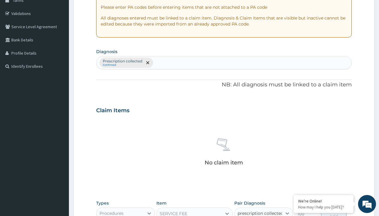
checkbox input "true"
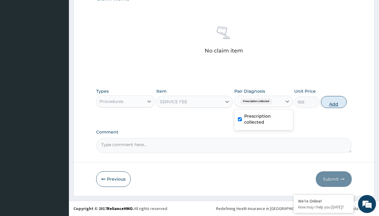
click at [334, 102] on button "Add" at bounding box center [333, 102] width 25 height 12
type input "0"
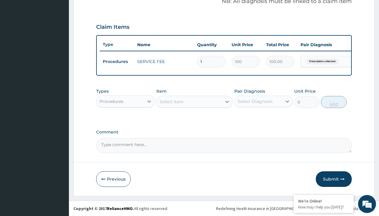
scroll to position [192, 0]
click at [112, 101] on div "Procedures" at bounding box center [112, 101] width 24 height 6
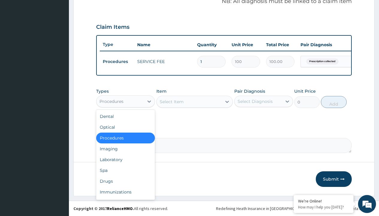
type input "drugs"
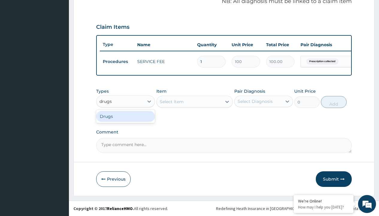
click at [126, 116] on div "Drugs" at bounding box center [125, 116] width 59 height 11
click at [171, 101] on div "Select Item" at bounding box center [194, 102] width 77 height 12
type input "omeprazole 20mg tabs/pack"
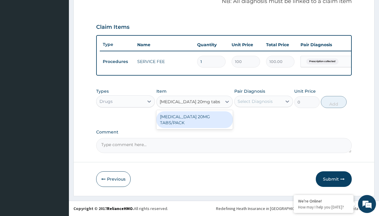
click at [195, 119] on div "[MEDICAL_DATA] 20MG TABS/PACK" at bounding box center [194, 119] width 77 height 17
type input "235.6999969482422"
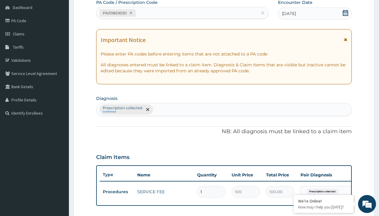
type input "prescription collected"
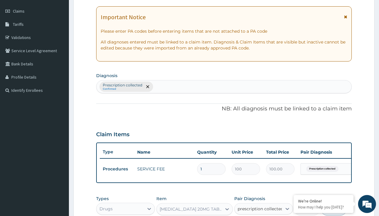
checkbox input "true"
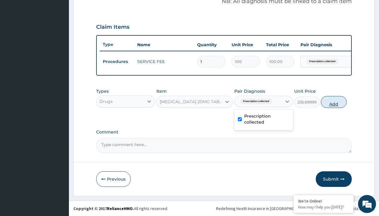
click at [334, 102] on button "Add" at bounding box center [333, 102] width 25 height 12
type input "0"
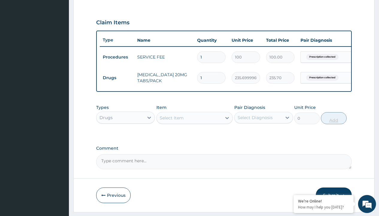
type input "10"
type input "2357.00"
type input "10"
click at [117, 78] on td "Drugs" at bounding box center [117, 77] width 34 height 11
type input "drugs"
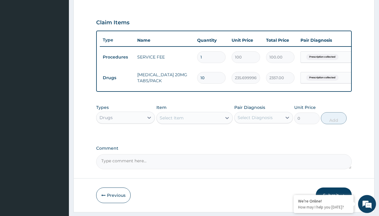
scroll to position [0, 0]
click at [126, 137] on div "Drugs" at bounding box center [125, 132] width 59 height 11
click at [171, 121] on div "Select Item" at bounding box center [172, 118] width 24 height 6
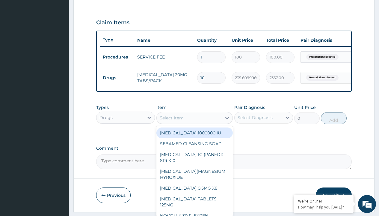
type input "artemether + lumefantrine 80/480 lonart ds/pack"
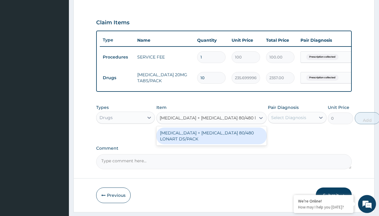
click at [211, 140] on div "[MEDICAL_DATA] + [MEDICAL_DATA] 80/480 LONART DS/PACK" at bounding box center [211, 135] width 110 height 17
type input "665"
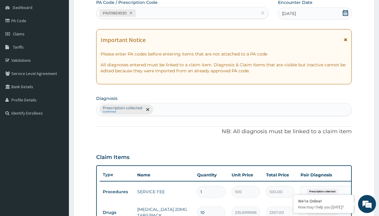
type input "prescription collected"
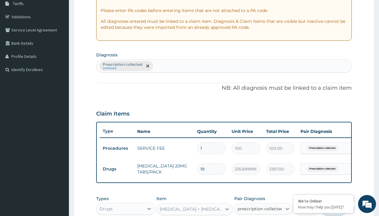
scroll to position [213, 0]
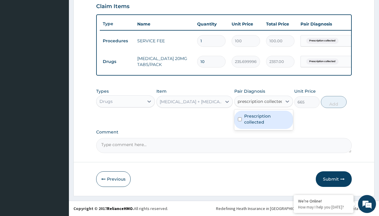
click at [264, 120] on label "Prescription collected" at bounding box center [266, 119] width 45 height 12
checkbox input "true"
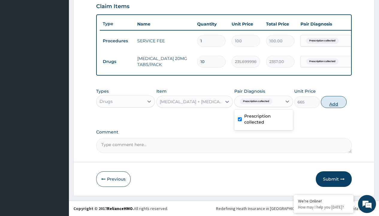
click at [334, 102] on button "Add" at bounding box center [333, 102] width 25 height 12
type input "0"
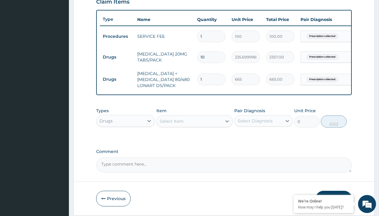
type input "6"
type input "3990.00"
type input "6"
click at [117, 57] on td "Drugs" at bounding box center [117, 57] width 34 height 11
type input "drugs"
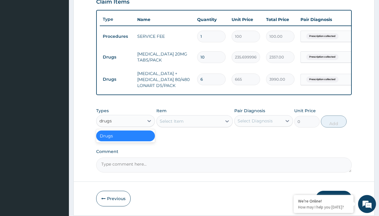
scroll to position [0, 0]
click at [126, 140] on div "Drugs" at bounding box center [125, 135] width 59 height 11
click at [171, 124] on div "Select Item" at bounding box center [172, 121] width 24 height 6
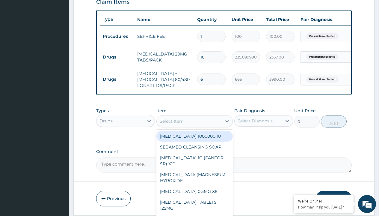
type input "[MEDICAL_DATA] (mmt)"
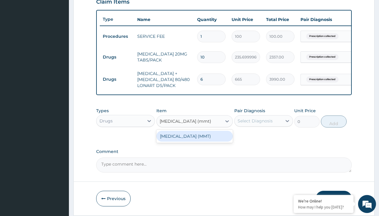
click at [195, 140] on div "[MEDICAL_DATA] (MMT)" at bounding box center [194, 136] width 77 height 11
type input "2339.89990234375"
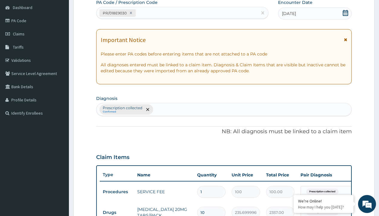
type input "prescription collected"
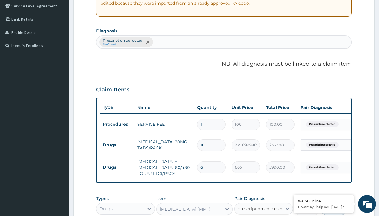
checkbox input "true"
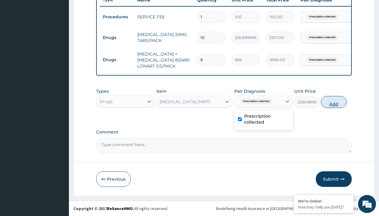
click at [334, 102] on button "Add" at bounding box center [333, 102] width 25 height 12
type input "0"
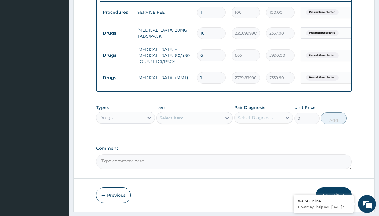
click at [117, 33] on td "Drugs" at bounding box center [117, 33] width 34 height 11
type input "drugs"
click at [126, 137] on div "Drugs" at bounding box center [125, 132] width 59 height 11
click at [171, 121] on div "Select Item" at bounding box center [172, 118] width 24 height 6
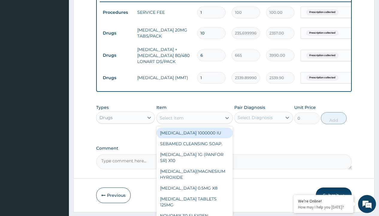
type input "[MEDICAL_DATA] caps 2mg/sach"
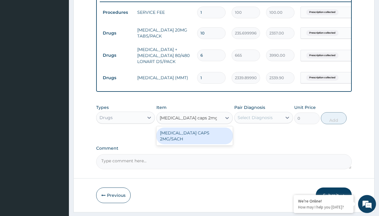
click at [195, 137] on div "[MEDICAL_DATA] CAPS 2MG/SACH" at bounding box center [194, 135] width 77 height 17
type input "420"
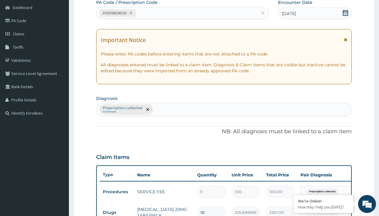
type input "prescription collected"
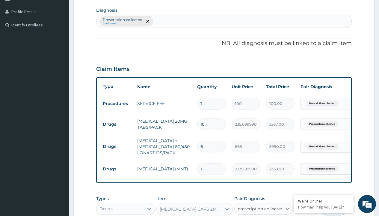
checkbox input "true"
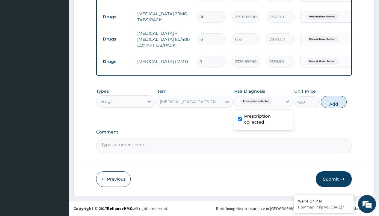
click at [334, 102] on button "Add" at bounding box center [333, 102] width 25 height 12
type input "0"
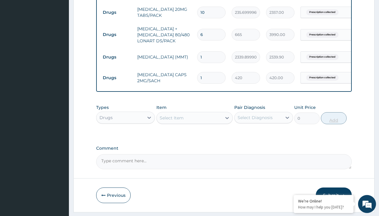
type input "10"
type input "4200.00"
type input "10"
click at [117, 12] on td "Drugs" at bounding box center [117, 12] width 34 height 11
type input "drugs"
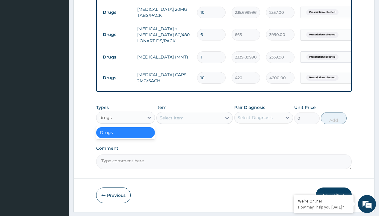
scroll to position [0, 0]
click at [126, 137] on div "Drugs" at bounding box center [125, 132] width 59 height 11
click at [171, 121] on div "Select Item" at bounding box center [172, 118] width 24 height 6
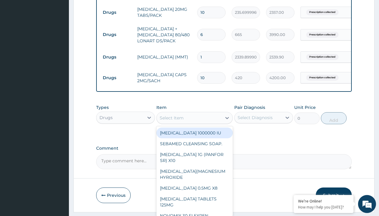
type input "[MEDICAL_DATA] 500mg tablet emzor/sach"
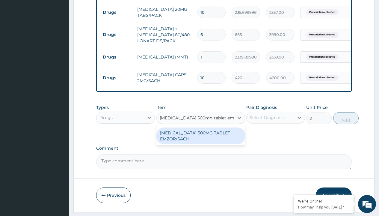
click at [201, 140] on div "[MEDICAL_DATA] 500MG TABLET EMZOR/SACH" at bounding box center [200, 135] width 89 height 17
type input "24"
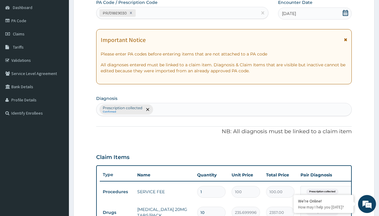
type input "prescription collected"
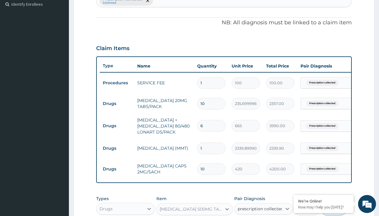
checkbox input "true"
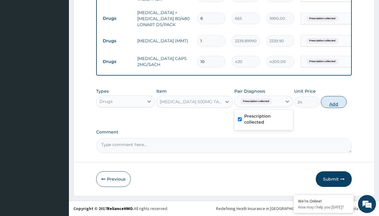
click at [334, 102] on button "Add" at bounding box center [333, 102] width 25 height 12
type input "0"
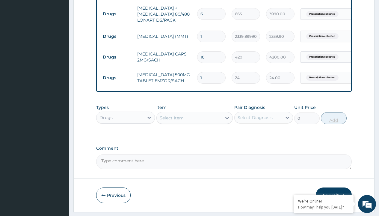
type input "24"
type input "576.00"
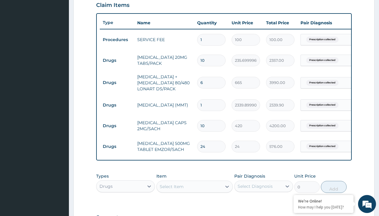
type input "24"
click at [209, 123] on input "10" at bounding box center [211, 126] width 28 height 12
type input "1"
type input "420.00"
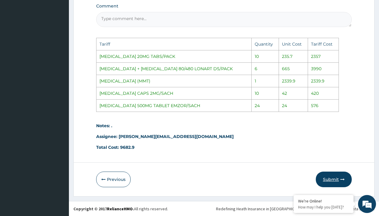
type input "1"
click at [327, 180] on button "Submit" at bounding box center [334, 179] width 36 height 16
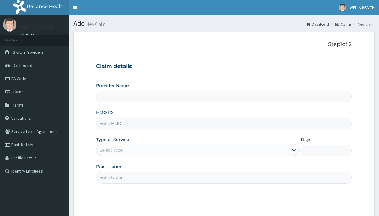
type input "KSB/11506/A"
type input "WellaHealth(TELEMEDICINE)"
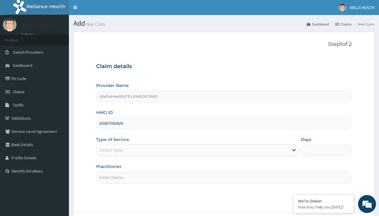
type input "KSB/11506/A"
type input "WellaHealth"
click at [111, 150] on div "Select type" at bounding box center [111, 150] width 23 height 6
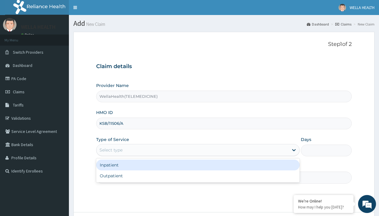
click at [198, 176] on div "Outpatient" at bounding box center [198, 175] width 204 height 11
type input "1"
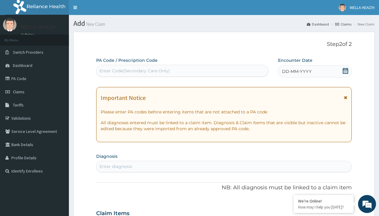
scroll to position [50, 0]
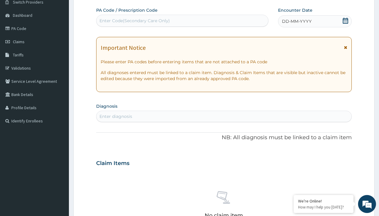
click at [296, 21] on span "DD-MM-YYYY" at bounding box center [297, 21] width 30 height 6
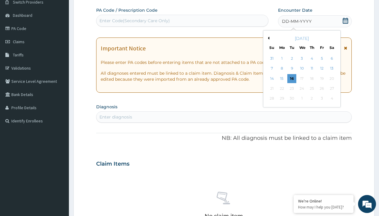
click at [268, 38] on button "Previous Month" at bounding box center [268, 38] width 3 height 3
click at [312, 78] on div "14" at bounding box center [312, 78] width 9 height 9
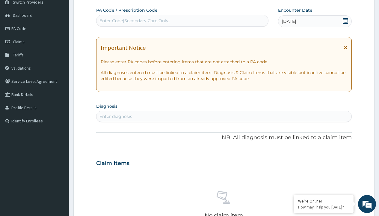
click at [134, 21] on div "Enter Code(Secondary Care Only)" at bounding box center [135, 21] width 70 height 6
type input "PR/833A2D78"
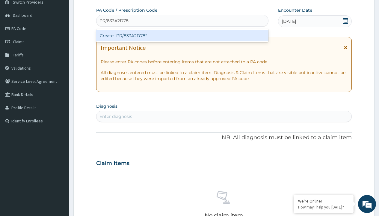
click at [182, 36] on div "Create "PR/833A2D78"" at bounding box center [182, 35] width 172 height 11
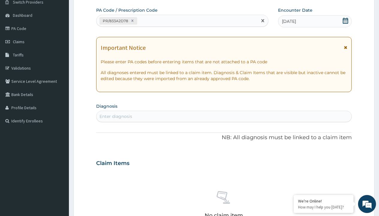
click at [116, 116] on div "Enter diagnosis" at bounding box center [116, 116] width 33 height 6
type input "prescription collected"
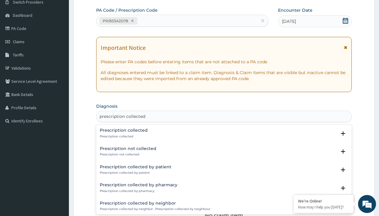
click at [123, 136] on p "Prescription collected" at bounding box center [124, 136] width 48 height 4
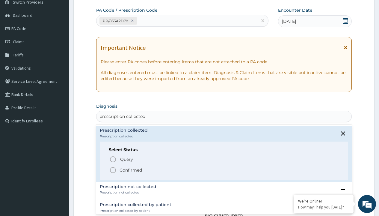
click at [131, 170] on p "Confirmed" at bounding box center [131, 170] width 22 height 6
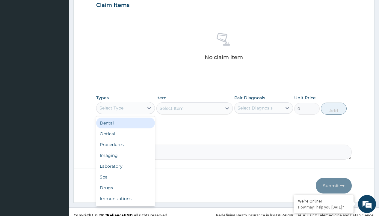
type input "procedures"
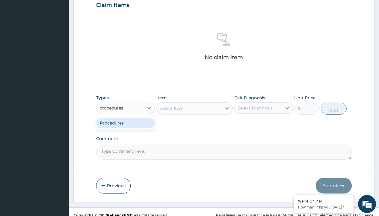
click at [126, 123] on div "Procedures" at bounding box center [125, 123] width 59 height 11
click at [171, 108] on div "Select Item" at bounding box center [172, 108] width 24 height 6
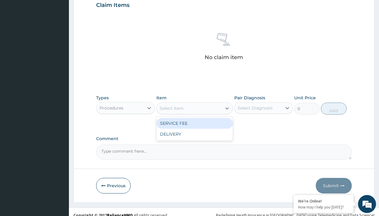
type input "service fee"
click at [195, 123] on div "SERVICE FEE" at bounding box center [194, 123] width 77 height 11
type input "100"
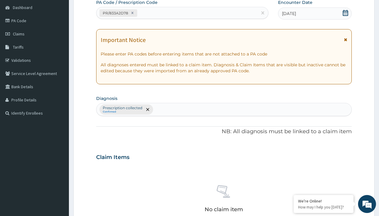
type input "prescription collected"
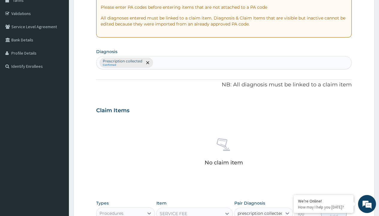
checkbox input "true"
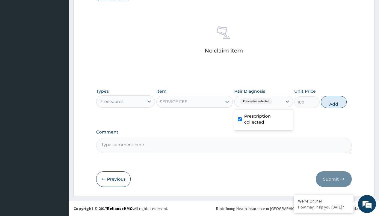
click at [334, 102] on button "Add" at bounding box center [333, 102] width 25 height 12
type input "0"
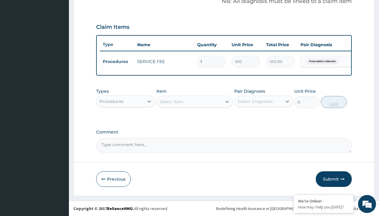
scroll to position [192, 0]
click at [112, 101] on div "Procedures" at bounding box center [112, 101] width 24 height 6
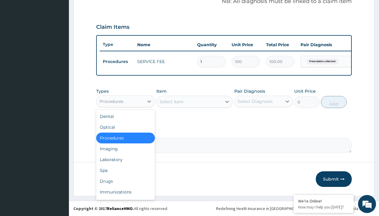
type input "drugs"
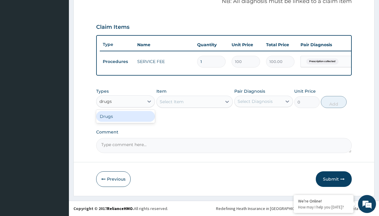
click at [126, 116] on div "Drugs" at bounding box center [125, 116] width 59 height 11
click at [171, 101] on div "Select Item" at bounding box center [194, 102] width 77 height 12
type input "metronidazole 400mg loxagyl/sach"
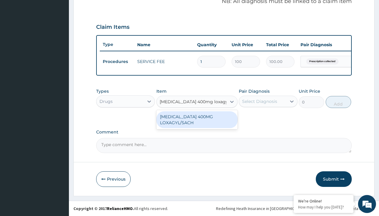
click at [197, 119] on div "[MEDICAL_DATA] 400MG LOXAGYL/SACH" at bounding box center [196, 119] width 81 height 17
type input "80"
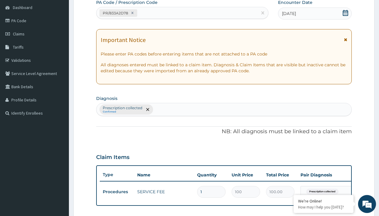
type input "prescription collected"
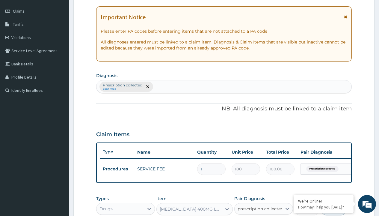
checkbox input "true"
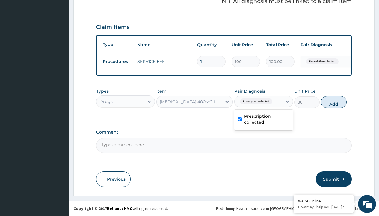
click at [334, 102] on button "Add" at bounding box center [333, 102] width 25 height 12
type input "0"
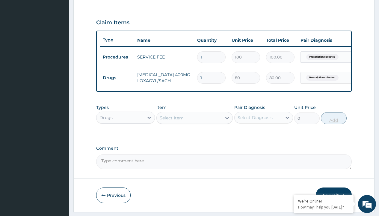
type input "20"
type input "1600.00"
type input "20"
click at [117, 78] on td "Drugs" at bounding box center [117, 77] width 34 height 11
type input "drugs"
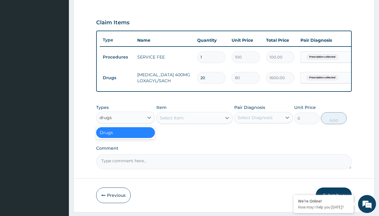
scroll to position [0, 0]
click at [126, 137] on div "Drugs" at bounding box center [125, 132] width 59 height 11
click at [171, 121] on div "Select Item" at bounding box center [172, 118] width 24 height 6
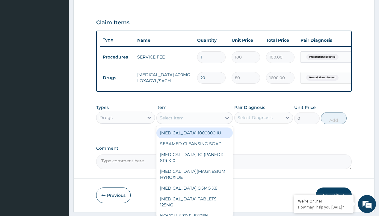
type input "[MEDICAL_DATA] caps 2mg/sach"
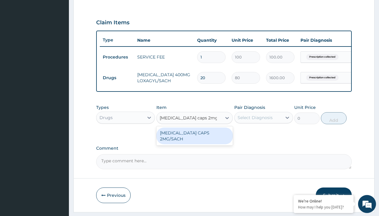
click at [195, 137] on div "[MEDICAL_DATA] CAPS 2MG/SACH" at bounding box center [194, 135] width 77 height 17
type input "420"
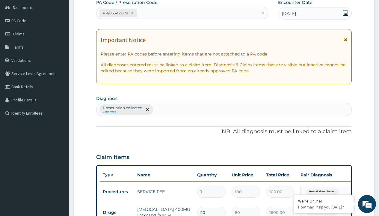
type input "prescription collected"
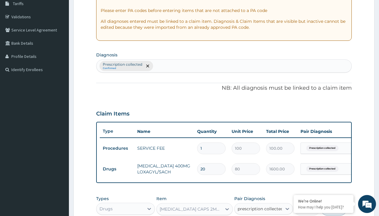
checkbox input "true"
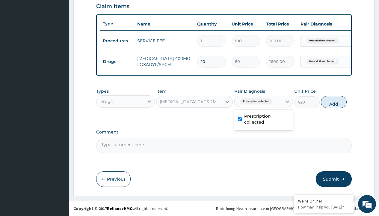
click at [334, 102] on button "Add" at bounding box center [333, 102] width 25 height 12
type input "0"
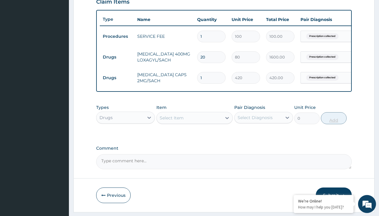
type input "10"
type input "4200.00"
type input "10"
click at [117, 57] on td "Drugs" at bounding box center [117, 57] width 34 height 11
type input "drugs"
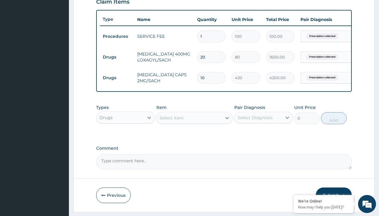
scroll to position [0, 0]
click at [126, 137] on div "Drugs" at bounding box center [125, 132] width 59 height 11
click at [171, 121] on div "Select Item" at bounding box center [172, 118] width 24 height 6
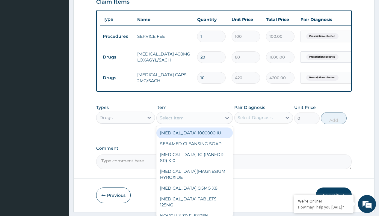
type input "ors/sachet"
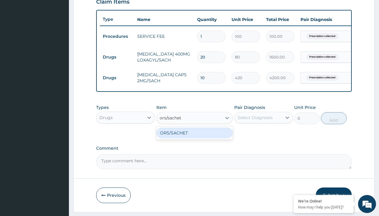
click at [195, 137] on div "ORS/SACHET" at bounding box center [194, 132] width 77 height 11
type input "600"
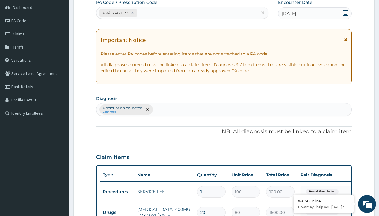
type input "prescription collected"
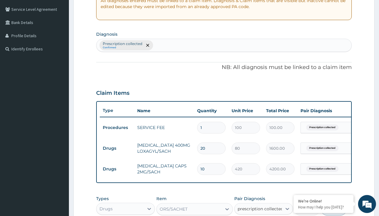
checkbox input "true"
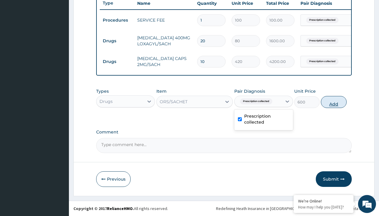
click at [334, 102] on button "Add" at bounding box center [333, 102] width 25 height 12
type input "0"
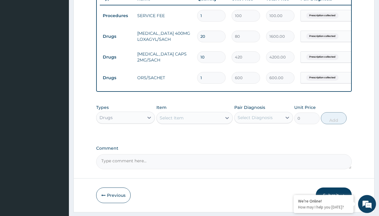
click at [117, 36] on td "Drugs" at bounding box center [117, 36] width 34 height 11
type input "drugs"
click at [126, 137] on div "Drugs" at bounding box center [125, 132] width 59 height 11
click at [171, 121] on div "Select Item" at bounding box center [172, 118] width 24 height 6
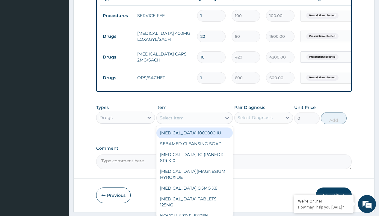
type input "zinc 20mg by 10"
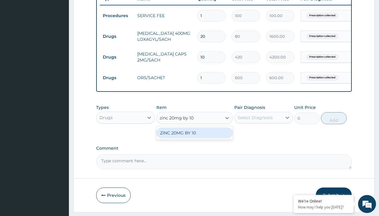
click at [195, 137] on div "ZINC 20MG BY 10" at bounding box center [194, 132] width 77 height 11
type input "15"
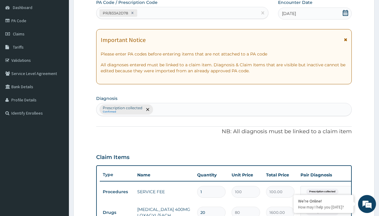
type input "prescription collected"
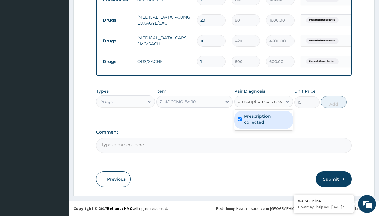
checkbox input "true"
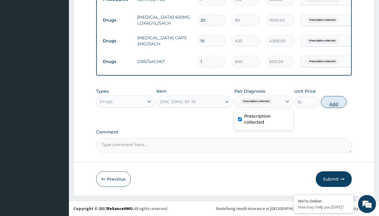
click at [334, 102] on button "Add" at bounding box center [333, 102] width 25 height 12
type input "0"
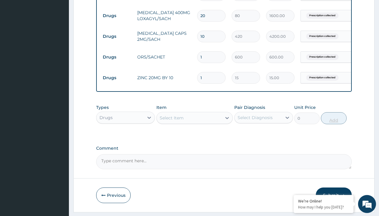
type input "10"
type input "150.00"
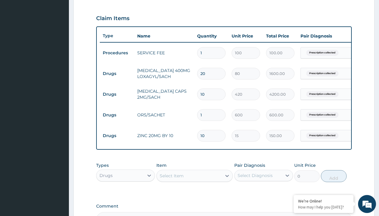
scroll to position [193, 0]
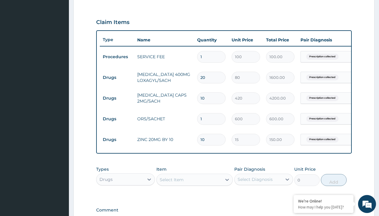
type input "10"
click at [205, 96] on input "10" at bounding box center [211, 98] width 28 height 12
type input "1"
type input "420.00"
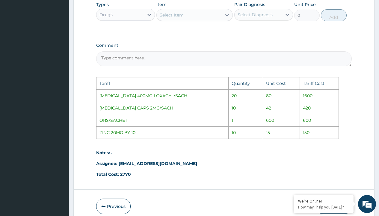
scroll to position [389, 0]
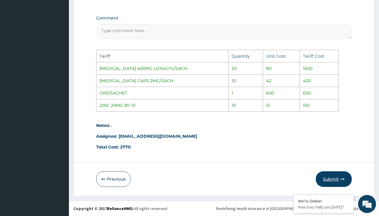
type input "1"
click at [327, 180] on button "Submit" at bounding box center [334, 179] width 36 height 16
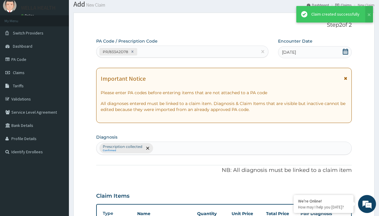
scroll to position [275, 0]
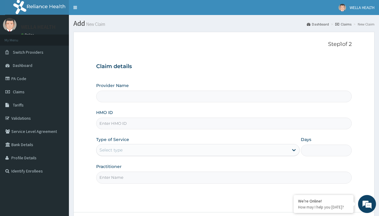
type input "KUD/10117/A"
type input "WellaHealth(TELEMEDICINE)"
type input "KUD/10117/A"
type input "WellaHealth"
click at [111, 150] on div "Select type" at bounding box center [111, 150] width 23 height 6
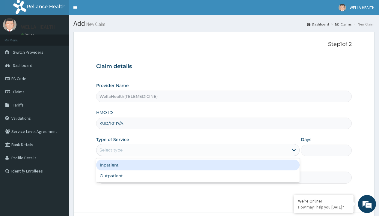
click at [198, 176] on div "Outpatient" at bounding box center [198, 175] width 204 height 11
type input "1"
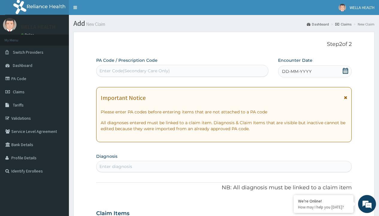
scroll to position [50, 0]
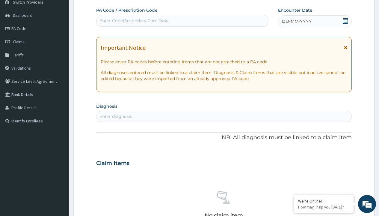
click at [296, 21] on span "DD-MM-YYYY" at bounding box center [297, 21] width 30 height 6
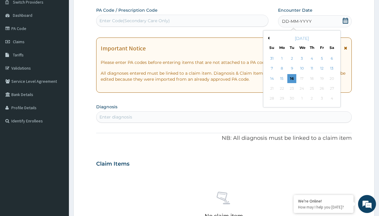
click at [268, 38] on button "Previous Month" at bounding box center [268, 38] width 3 height 3
click at [312, 78] on div "14" at bounding box center [312, 78] width 9 height 9
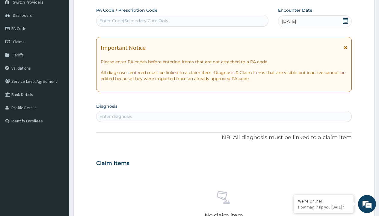
click at [134, 21] on div "Enter Code(Secondary Care Only)" at bounding box center [135, 21] width 70 height 6
type input "PR/5B253740"
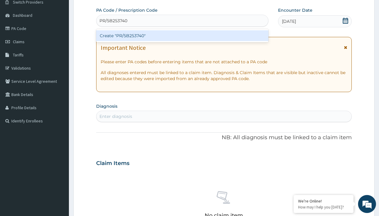
click at [182, 36] on div "Create "PR/5B253740"" at bounding box center [182, 35] width 172 height 11
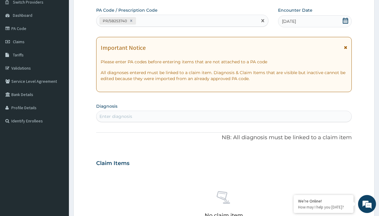
click at [116, 116] on div "Enter diagnosis" at bounding box center [116, 116] width 33 height 6
type input "prescription collected"
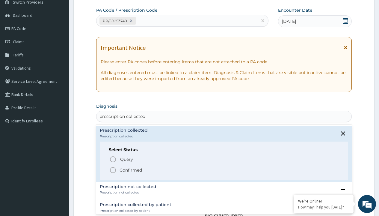
click at [131, 170] on p "Confirmed" at bounding box center [131, 170] width 22 height 6
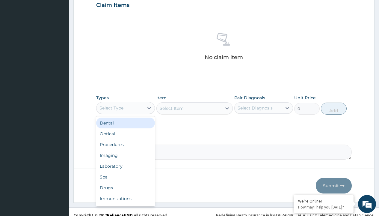
type input "procedures"
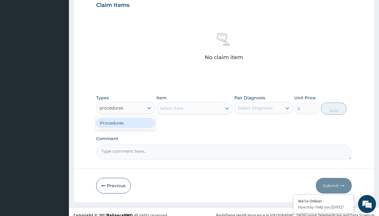
click at [126, 123] on div "Procedures" at bounding box center [125, 123] width 59 height 11
click at [171, 108] on div "Select Item" at bounding box center [172, 108] width 24 height 6
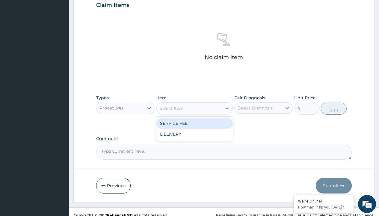
type input "service fee"
click at [195, 123] on div "SERVICE FEE" at bounding box center [194, 123] width 77 height 11
type input "100"
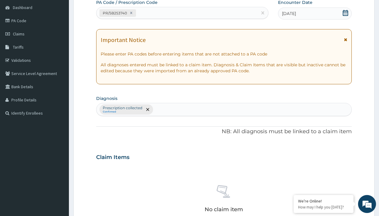
type input "prescription collected"
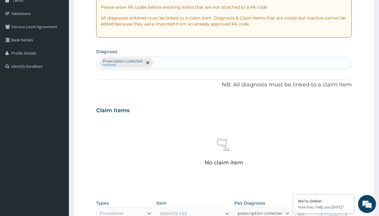
checkbox input "true"
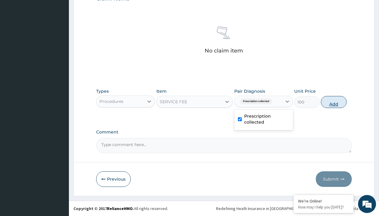
click at [334, 102] on button "Add" at bounding box center [333, 102] width 25 height 12
type input "0"
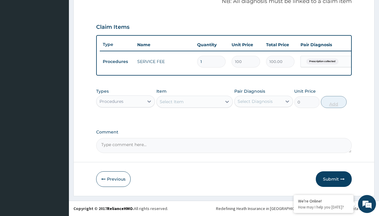
scroll to position [192, 0]
click at [112, 101] on div "Procedures" at bounding box center [112, 101] width 24 height 6
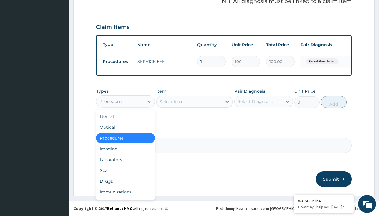
type input "drugs"
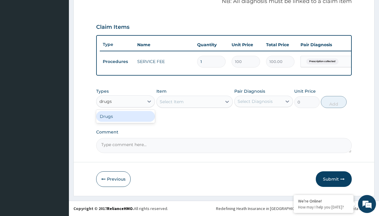
click at [126, 116] on div "Drugs" at bounding box center [125, 116] width 59 height 11
click at [171, 101] on div "Select Item" at bounding box center [172, 102] width 24 height 6
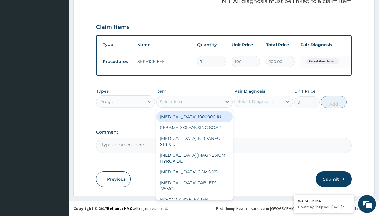
type input "ciprofloxacin 500mg by 10 ciprotab/pack"
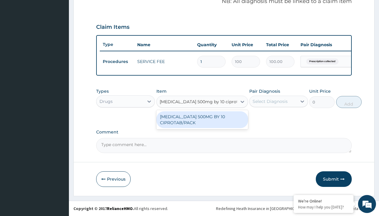
click at [202, 119] on div "[MEDICAL_DATA] 500MG BY 10 CIPROTAB/PACK" at bounding box center [202, 119] width 92 height 17
type input "600"
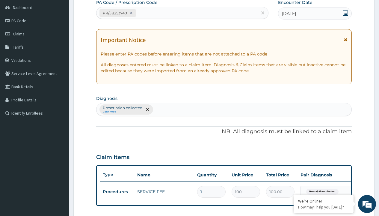
click at [122, 108] on p "Prescription collected" at bounding box center [123, 108] width 40 height 5
type input "prescription collected"
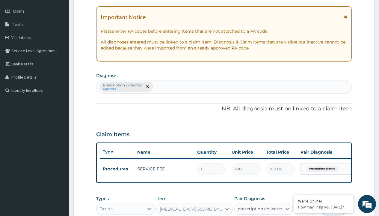
checkbox input "true"
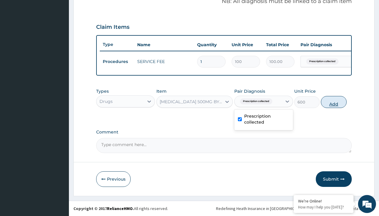
click at [334, 102] on button "Add" at bounding box center [333, 102] width 25 height 12
type input "0"
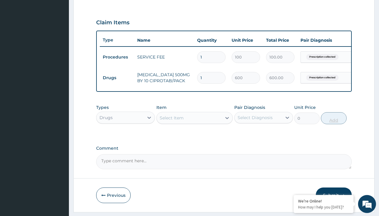
type input "10"
type input "6000.00"
type input "10"
click at [117, 78] on td "Drugs" at bounding box center [117, 77] width 34 height 11
type input "drugs"
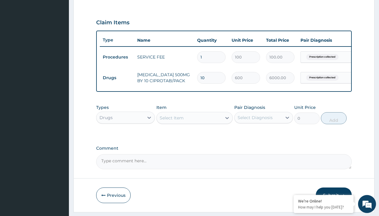
scroll to position [0, 0]
click at [126, 137] on div "Drugs" at bounding box center [125, 132] width 59 height 11
click at [171, 121] on div "Select Item" at bounding box center [172, 118] width 24 height 6
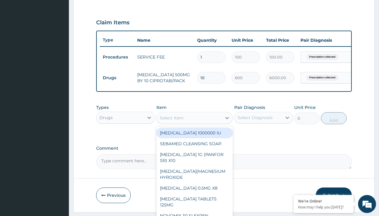
type input "[MEDICAL_DATA] caps 2mg/sach"
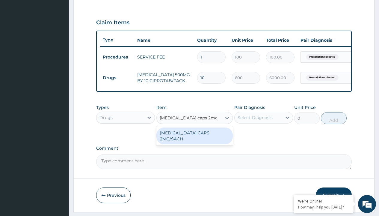
click at [195, 137] on div "[MEDICAL_DATA] CAPS 2MG/SACH" at bounding box center [194, 135] width 77 height 17
type input "420"
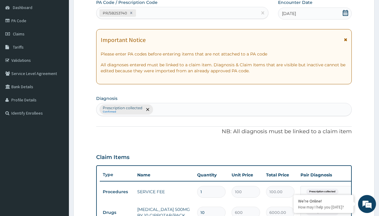
type input "prescription collected"
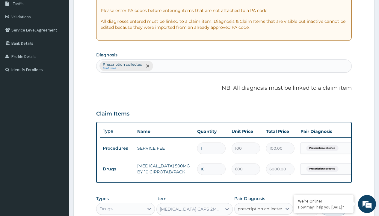
checkbox input "true"
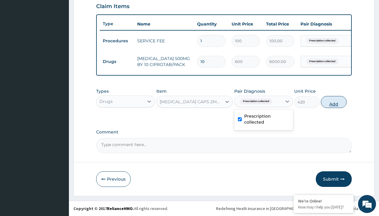
click at [334, 102] on button "Add" at bounding box center [333, 102] width 25 height 12
type input "0"
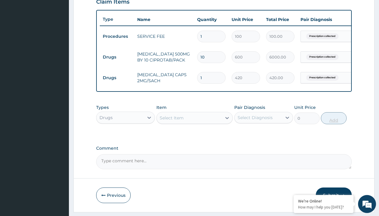
type input "10"
type input "4200.00"
type input "10"
click at [117, 57] on td "Drugs" at bounding box center [117, 57] width 34 height 11
type input "drugs"
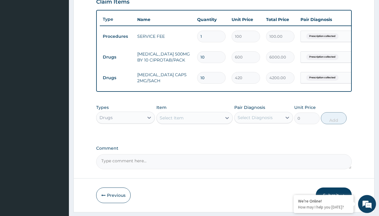
scroll to position [0, 0]
click at [126, 137] on div "Drugs" at bounding box center [125, 132] width 59 height 11
click at [171, 121] on div "Select Item" at bounding box center [172, 118] width 24 height 6
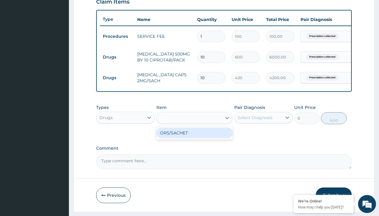
type input "ors/sachet"
click at [195, 137] on div "ORS/SACHET" at bounding box center [194, 132] width 77 height 11
type input "600"
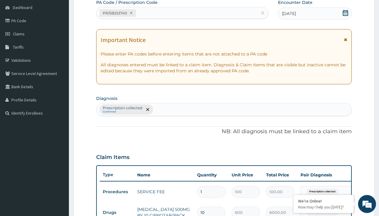
type input "prescription collected"
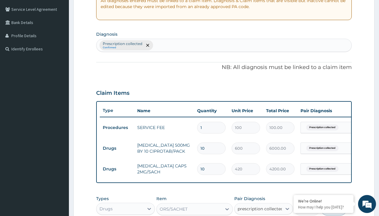
checkbox input "true"
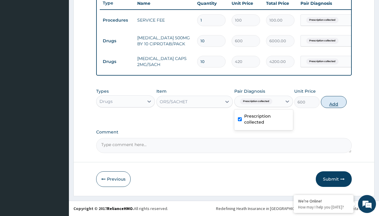
click at [334, 102] on button "Add" at bounding box center [333, 102] width 25 height 12
type input "0"
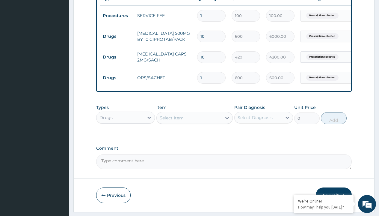
click at [117, 36] on td "Drugs" at bounding box center [117, 36] width 34 height 11
type input "drugs"
click at [126, 137] on div "Drugs" at bounding box center [125, 132] width 59 height 11
click at [171, 121] on div "Select Item" at bounding box center [172, 118] width 24 height 6
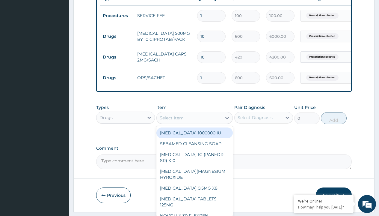
type input "zinc 20mg by 10"
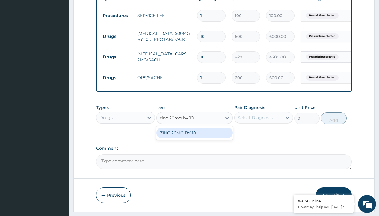
click at [195, 137] on div "ZINC 20MG BY 10" at bounding box center [194, 132] width 77 height 11
type input "15"
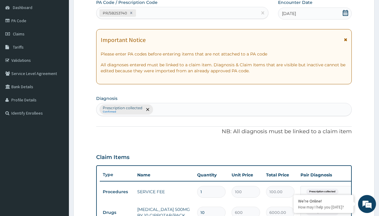
type input "prescription collected"
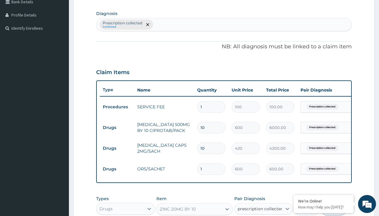
checkbox input "true"
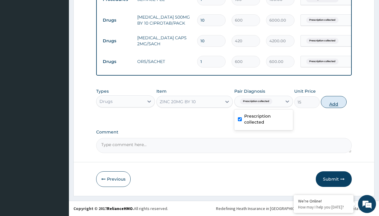
click at [334, 102] on button "Add" at bounding box center [333, 102] width 25 height 12
type input "0"
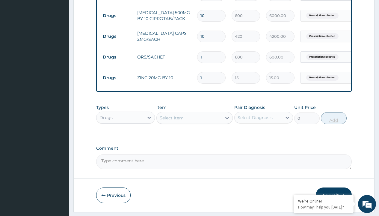
type input "10"
type input "150.00"
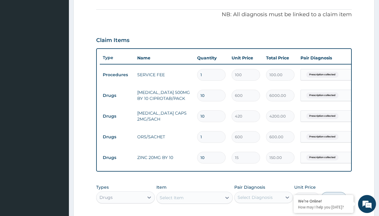
scroll to position [174, 0]
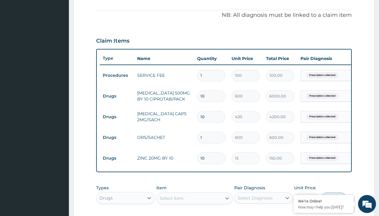
type input "10"
click at [213, 120] on input "10" at bounding box center [211, 117] width 28 height 12
type input "1"
type input "420.00"
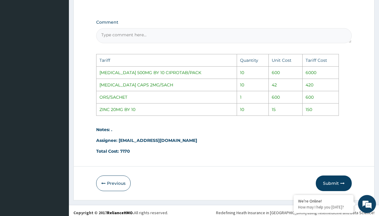
scroll to position [389, 0]
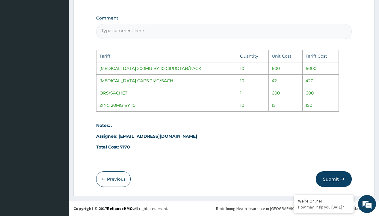
type input "1"
click at [330, 175] on button "Submit" at bounding box center [334, 179] width 36 height 16
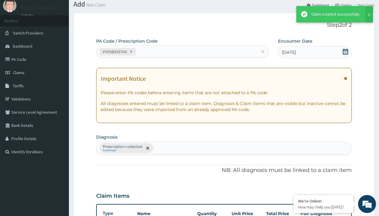
scroll to position [275, 0]
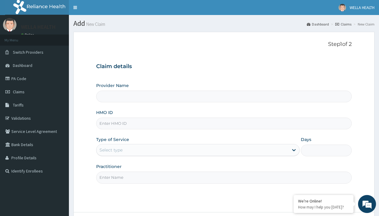
type input "NGL/10137/A"
type input "WellaHealth(TELEMEDICINE)"
type input "NGL/10137/A"
type input "WellaHealth"
click at [111, 150] on div "Select type" at bounding box center [111, 150] width 23 height 6
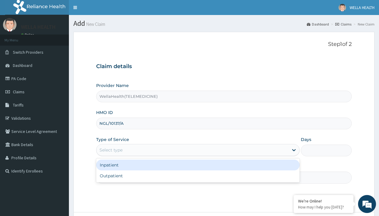
click at [198, 176] on div "Outpatient" at bounding box center [198, 175] width 204 height 11
type input "1"
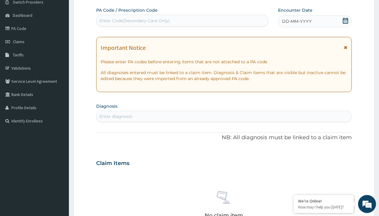
click at [296, 21] on span "DD-MM-YYYY" at bounding box center [297, 21] width 30 height 6
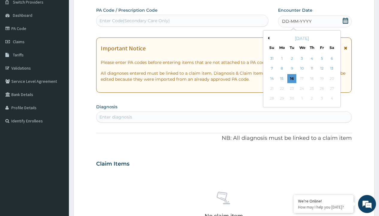
click at [268, 38] on button "Previous Month" at bounding box center [268, 38] width 3 height 3
click at [312, 78] on div "14" at bounding box center [312, 78] width 9 height 9
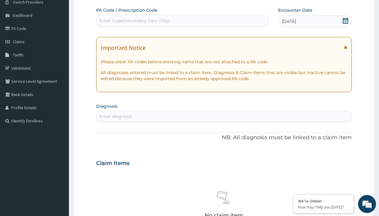
click at [134, 21] on div "Enter Code(Secondary Care Only)" at bounding box center [135, 21] width 70 height 6
type input "PR/1FFE7604"
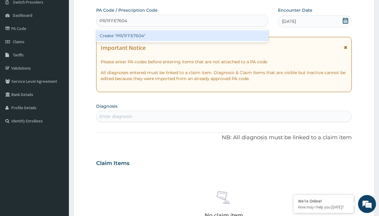
click at [182, 36] on div "Create "PR/1FFE7604"" at bounding box center [182, 35] width 172 height 11
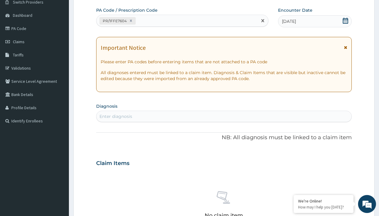
click at [116, 116] on div "Enter diagnosis" at bounding box center [116, 116] width 33 height 6
type input "prescription collected"
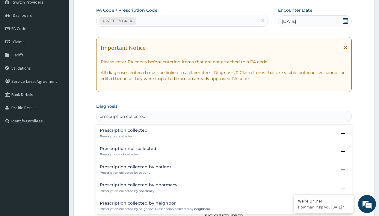
click at [123, 136] on p "Prescription collected" at bounding box center [124, 136] width 48 height 4
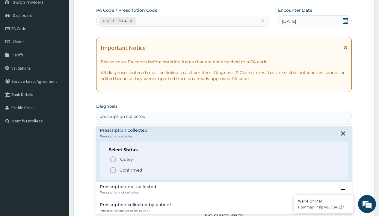
click at [131, 170] on p "Confirmed" at bounding box center [131, 170] width 22 height 6
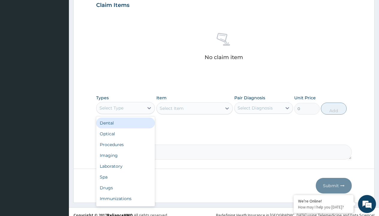
type input "procedures"
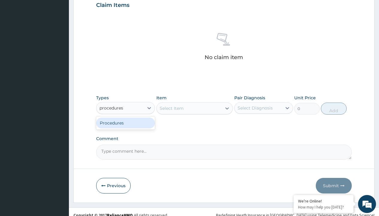
click at [126, 123] on div "Procedures" at bounding box center [125, 123] width 59 height 11
click at [171, 108] on div "Select Item" at bounding box center [172, 108] width 24 height 6
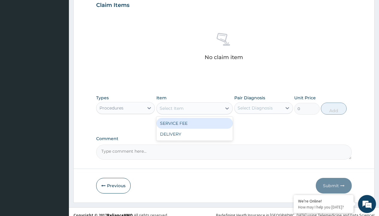
type input "service fee"
click at [195, 123] on div "SERVICE FEE" at bounding box center [194, 123] width 77 height 11
type input "100"
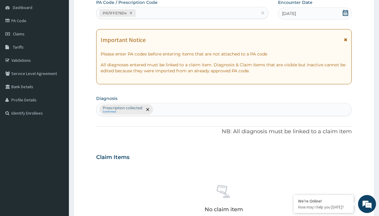
type input "prescription collected"
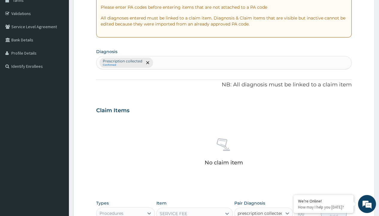
scroll to position [216, 0]
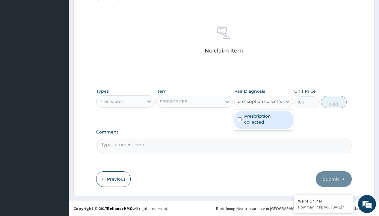
click at [264, 120] on label "Prescription collected" at bounding box center [266, 119] width 45 height 12
checkbox input "true"
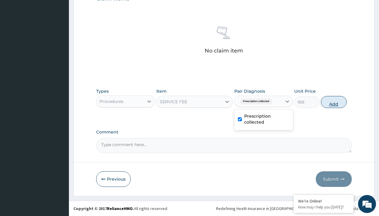
click at [334, 102] on button "Add" at bounding box center [333, 102] width 25 height 12
type input "0"
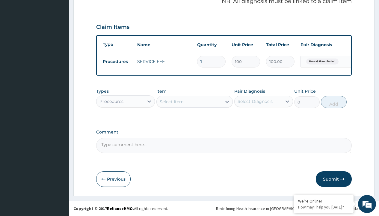
scroll to position [192, 0]
click at [112, 101] on div "Procedures" at bounding box center [112, 101] width 24 height 6
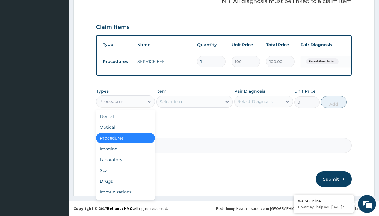
type input "drugs"
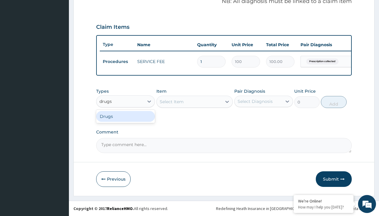
click at [126, 116] on div "Drugs" at bounding box center [125, 116] width 59 height 11
click at [171, 101] on div "Select Item" at bounding box center [194, 102] width 77 height 12
type input "omeprazole 20mg tabs/pack"
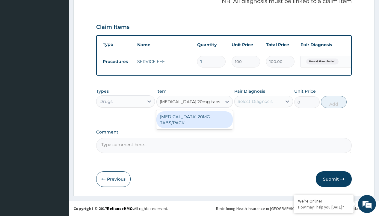
click at [195, 119] on div "[MEDICAL_DATA] 20MG TABS/PACK" at bounding box center [194, 119] width 77 height 17
type input "235.6999969482422"
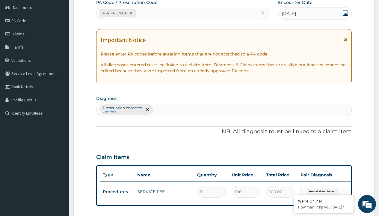
type input "prescription collected"
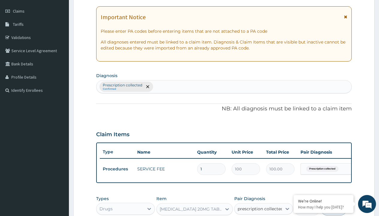
checkbox input "true"
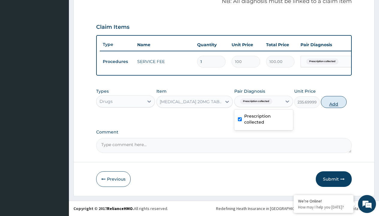
click at [334, 102] on button "Add" at bounding box center [333, 102] width 25 height 12
type input "0"
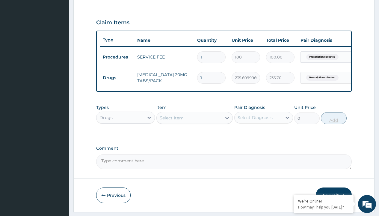
type input "10"
type input "2357.00"
type input "10"
click at [117, 78] on td "Drugs" at bounding box center [117, 77] width 34 height 11
type input "drugs"
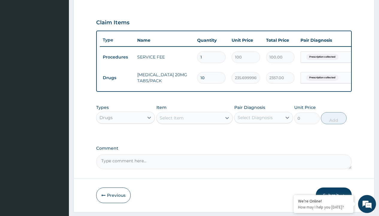
scroll to position [0, 0]
click at [126, 137] on div "Drugs" at bounding box center [125, 132] width 59 height 11
click at [171, 121] on div "Select Item" at bounding box center [172, 118] width 24 height 6
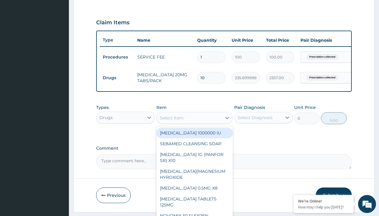
type input "magnesium trisilicate (mmt)"
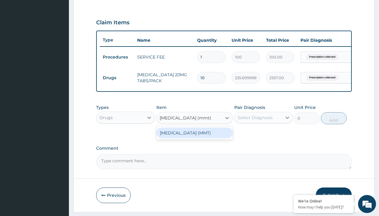
click at [195, 137] on div "MAGNESIUM TRISILICATE (MMT)" at bounding box center [194, 132] width 77 height 11
type input "2339.89990234375"
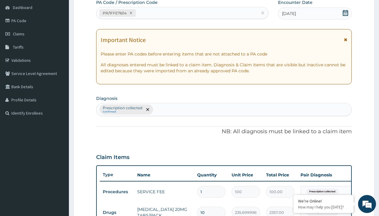
type input "prescription collected"
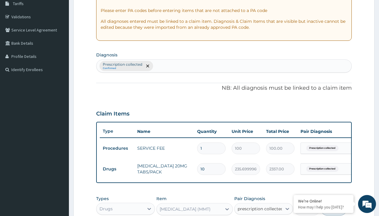
checkbox input "true"
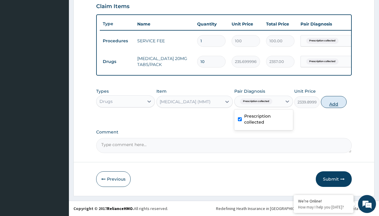
click at [334, 102] on button "Add" at bounding box center [333, 102] width 25 height 12
type input "0"
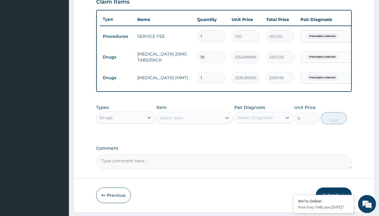
click at [117, 57] on td "Drugs" at bounding box center [117, 57] width 34 height 11
type input "drugs"
click at [126, 137] on div "Drugs" at bounding box center [125, 132] width 59 height 11
click at [171, 121] on div "Select Item" at bounding box center [172, 118] width 24 height 6
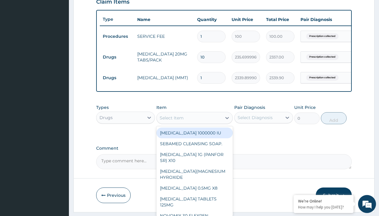
type input "loperamide caps 2mg/sach"
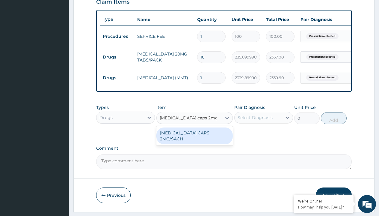
click at [195, 137] on div "LOPERAMIDE CAPS 2MG/SACH" at bounding box center [194, 135] width 77 height 17
type input "420"
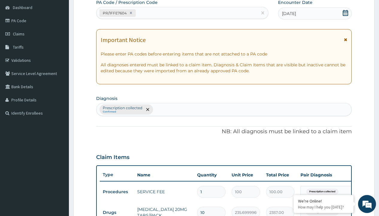
type input "prescription collected"
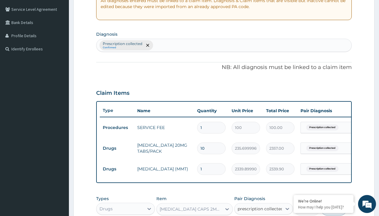
checkbox input "true"
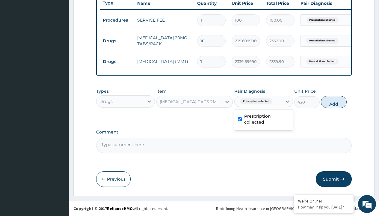
click at [334, 102] on button "Add" at bounding box center [333, 102] width 25 height 12
type input "0"
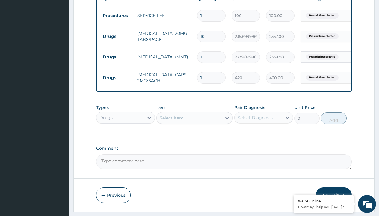
type input "10"
type input "4200.00"
type input "10"
click at [117, 36] on td "Drugs" at bounding box center [117, 36] width 34 height 11
type input "drugs"
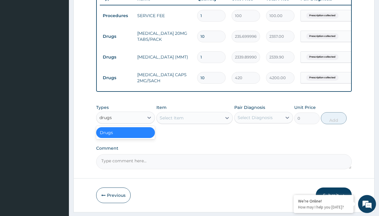
scroll to position [0, 0]
click at [126, 137] on div "Drugs" at bounding box center [125, 132] width 59 height 11
click at [171, 121] on div "Select Item" at bounding box center [172, 118] width 24 height 6
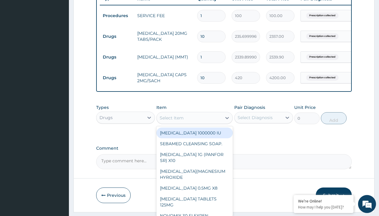
type input "paracetamol 500mg tablet emzor/sach"
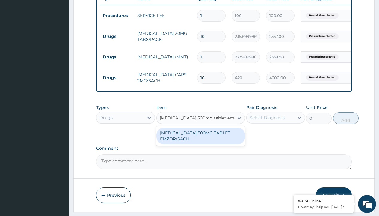
click at [201, 140] on div "PARACETAMOL 500MG TABLET EMZOR/SACH" at bounding box center [200, 135] width 89 height 17
type input "24"
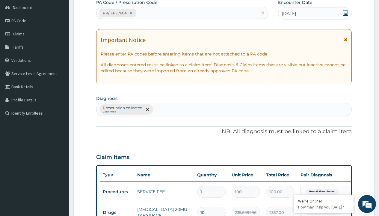
type input "prescription collected"
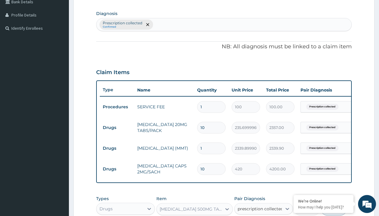
checkbox input "true"
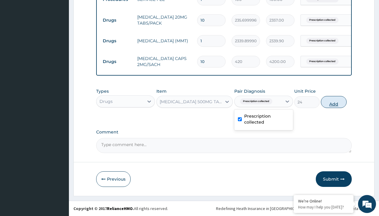
click at [334, 102] on button "Add" at bounding box center [333, 102] width 25 height 12
type input "0"
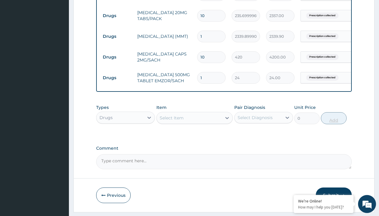
type input "24"
type input "576.00"
type input "24"
click at [117, 16] on td "Drugs" at bounding box center [117, 15] width 34 height 11
type input "drugs"
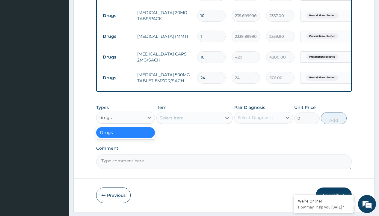
click at [126, 137] on div "Drugs" at bounding box center [125, 132] width 59 height 11
click at [171, 121] on div "Select Item" at bounding box center [172, 118] width 24 height 6
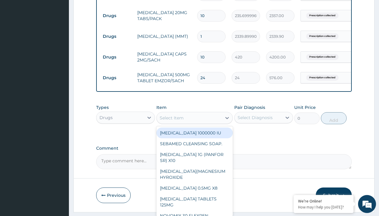
type input "tuxil-d/tuxil-n syrup/bott"
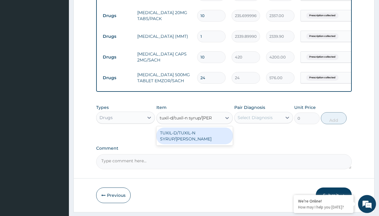
click at [195, 137] on div "TUXIL-D/TUXIL-N SYRUP/BOTT" at bounding box center [194, 135] width 77 height 17
type input "1425"
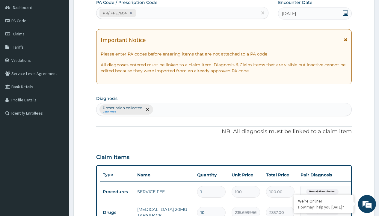
type input "prescription collected"
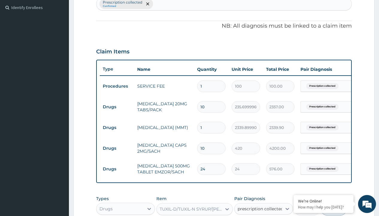
checkbox input "true"
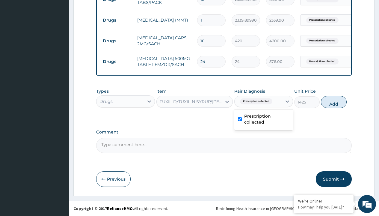
click at [334, 102] on button "Add" at bounding box center [333, 102] width 25 height 12
type input "0"
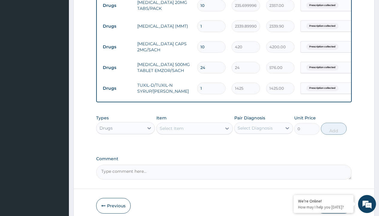
type input "drugs"
click at [126, 147] on div "Drugs" at bounding box center [125, 143] width 59 height 11
click at [171, 131] on div "Select Item" at bounding box center [172, 128] width 24 height 6
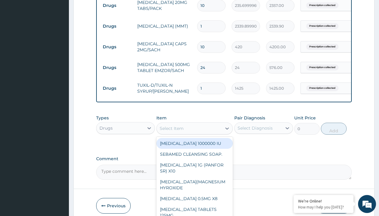
type input "throat lozenges"
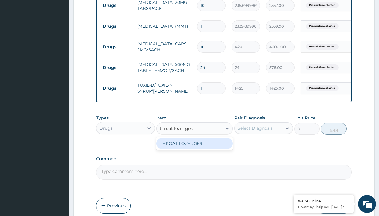
click at [195, 147] on div "THROAT LOZENGES" at bounding box center [194, 143] width 77 height 11
type input "196"
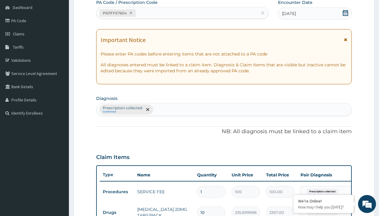
type input "prescription collected"
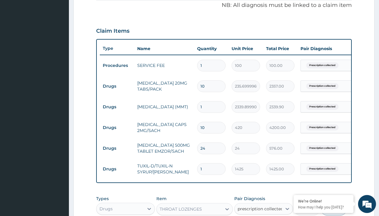
checkbox input "true"
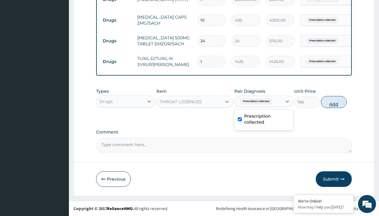
click at [334, 102] on button "Add" at bounding box center [333, 102] width 25 height 12
type input "0"
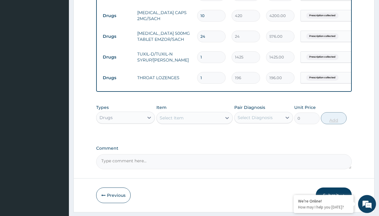
type input "10"
type input "1960.00"
type input "10"
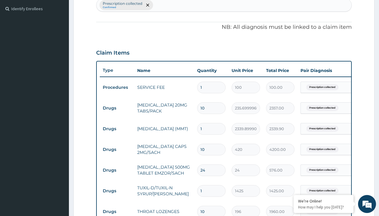
type input "drugs"
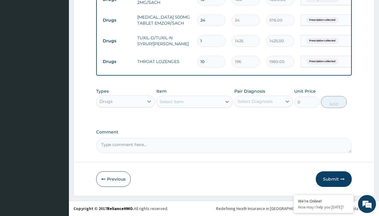
click at [171, 101] on div "Select Item" at bounding box center [172, 102] width 24 height 6
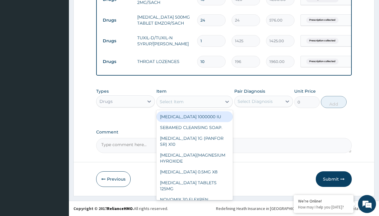
type input "promethazine tablet"
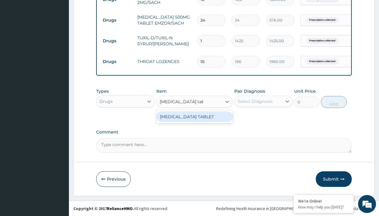
click at [195, 116] on div "PROMETHAZINE TABLET" at bounding box center [194, 116] width 77 height 11
type input "300"
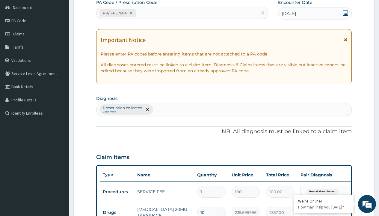
type input "prescription collected"
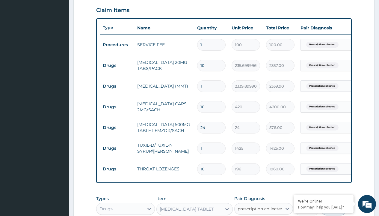
checkbox input "true"
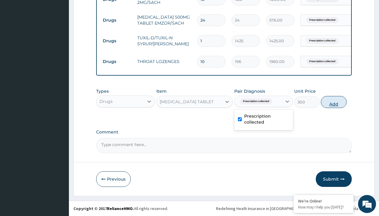
click at [334, 102] on button "Add" at bounding box center [333, 102] width 25 height 12
type input "0"
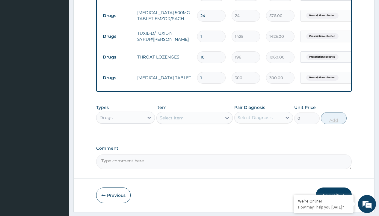
type input "10"
type input "3000.00"
type input "10"
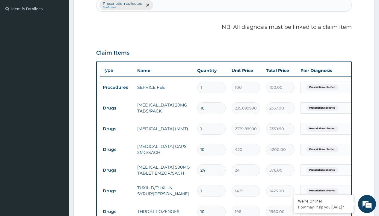
type input "drugs"
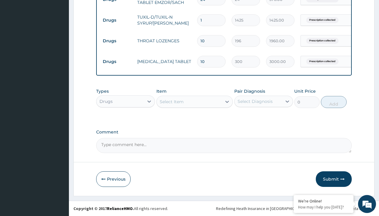
click at [171, 101] on div "Select Item" at bounding box center [172, 102] width 24 height 6
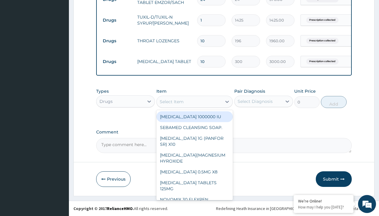
type input "loratadine 10mg by afrab/sach"
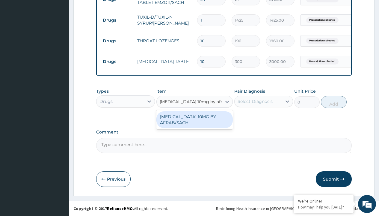
click at [195, 119] on div "LORATADINE 10MG BY AFRAB/SACH" at bounding box center [194, 119] width 77 height 17
type input "70"
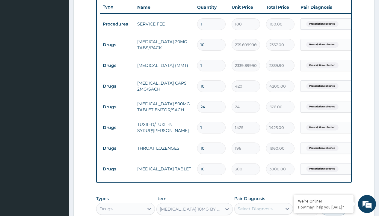
type input "prescription collected"
checkbox input "true"
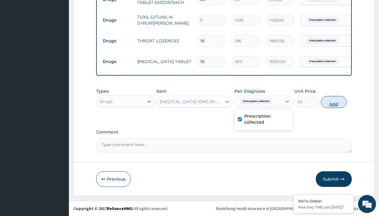
click at [334, 102] on button "Add" at bounding box center [333, 102] width 25 height 12
type input "0"
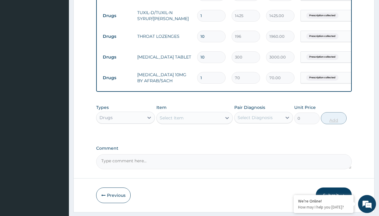
type input "10"
type input "700.00"
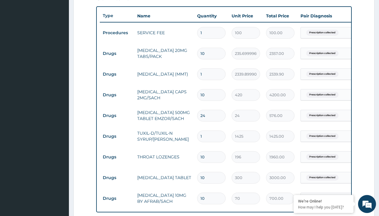
scroll to position [213, 0]
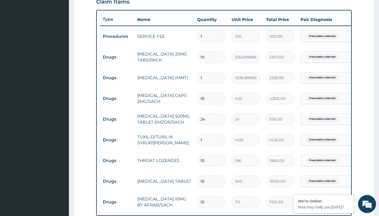
type input "10"
click at [212, 97] on input "10" at bounding box center [211, 99] width 28 height 12
type input "1"
type input "420.00"
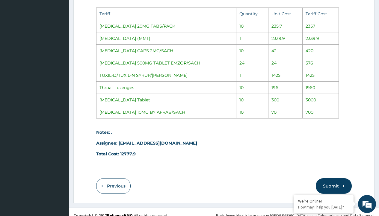
scroll to position [521, 0]
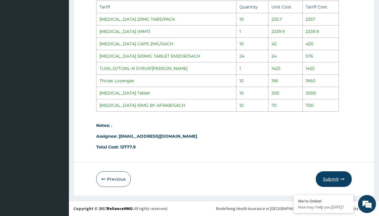
type input "1"
click at [331, 180] on button "Submit" at bounding box center [334, 179] width 36 height 16
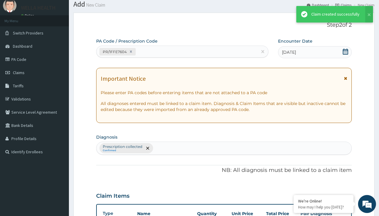
scroll to position [358, 0]
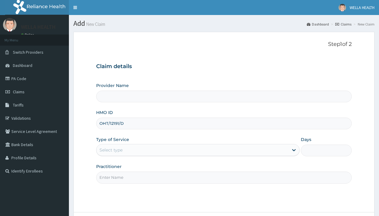
type input "OHT/12191/D"
type input "WellaHealth"
type input "WellaHealth(TELEMEDICINE)"
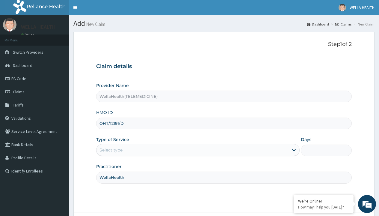
type input "WellaHealth"
click at [111, 150] on div "Select type" at bounding box center [111, 150] width 23 height 6
type input "WellaHealth(TELEMEDICINE)"
type input "UPC/10001/C"
type input "WellaHealth"
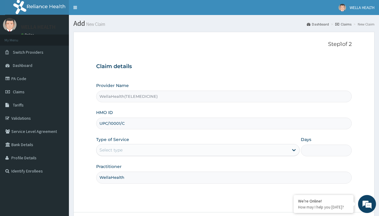
click at [111, 150] on div "Select type" at bounding box center [111, 150] width 23 height 6
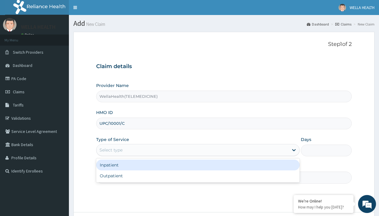
click at [198, 176] on div "Outpatient" at bounding box center [198, 175] width 204 height 11
type input "1"
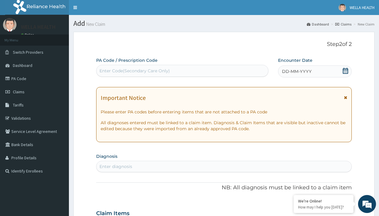
scroll to position [50, 0]
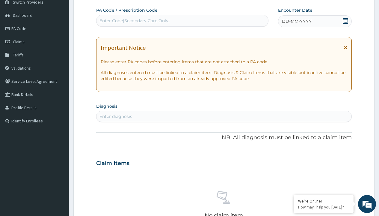
click at [296, 21] on span "DD-MM-YYYY" at bounding box center [297, 21] width 30 height 6
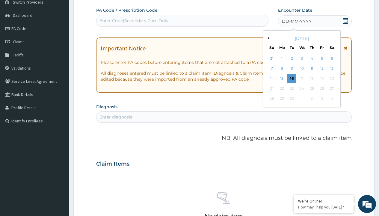
click at [268, 38] on button "Previous Month" at bounding box center [268, 38] width 3 height 3
click at [312, 78] on div "14" at bounding box center [312, 78] width 9 height 9
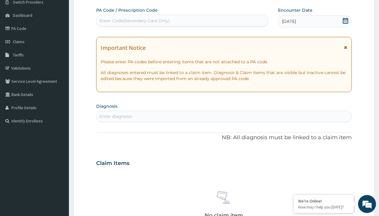
click at [134, 21] on div "Enter Code(Secondary Care Only)" at bounding box center [135, 21] width 70 height 6
type input "PR/105E1CE6"
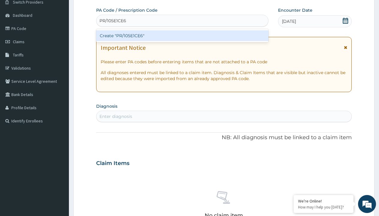
scroll to position [0, 0]
click at [182, 36] on div "Create "PR/105E1CE6"" at bounding box center [182, 35] width 172 height 11
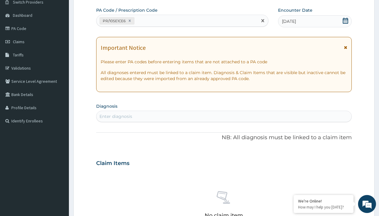
click at [116, 116] on div "Enter diagnosis" at bounding box center [116, 116] width 33 height 6
type input "prescription collected"
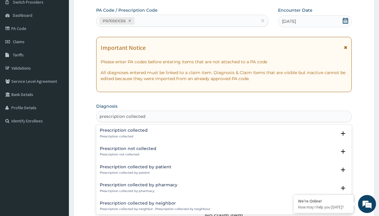
click at [123, 136] on p "Prescription collected" at bounding box center [124, 136] width 48 height 4
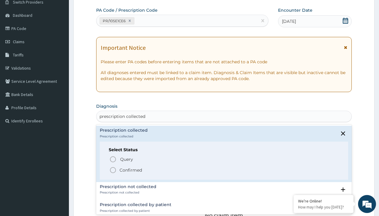
click at [131, 170] on p "Confirmed" at bounding box center [131, 170] width 22 height 6
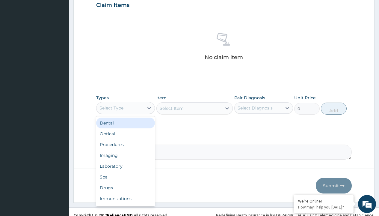
type input "procedures"
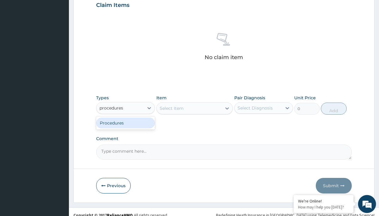
click at [126, 123] on div "Procedures" at bounding box center [125, 123] width 59 height 11
click at [171, 108] on div "Select Item" at bounding box center [172, 108] width 24 height 6
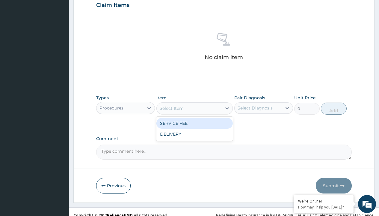
type input "service fee"
click at [195, 123] on div "SERVICE FEE" at bounding box center [194, 123] width 77 height 11
type input "100"
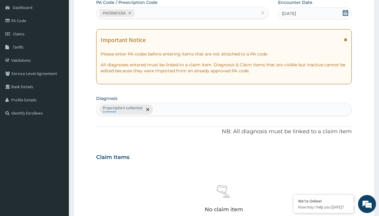
type input "prescription collected"
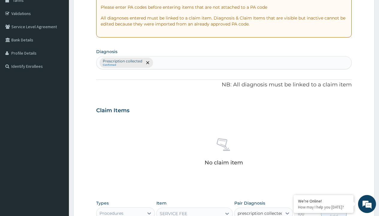
checkbox input "true"
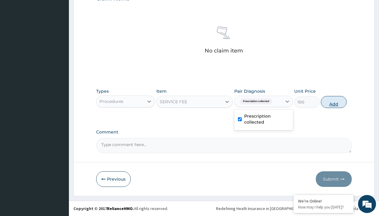
click at [334, 102] on button "Add" at bounding box center [333, 102] width 25 height 12
type input "0"
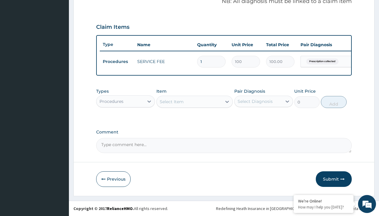
click at [112, 101] on div "Procedures" at bounding box center [112, 101] width 24 height 6
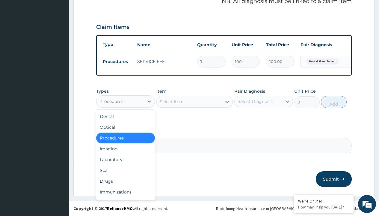
type input "drugs"
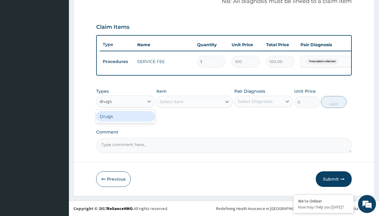
scroll to position [0, 0]
click at [126, 116] on div "Drugs" at bounding box center [125, 116] width 59 height 11
click at [171, 101] on div "Select Item" at bounding box center [194, 102] width 77 height 12
type input "amoxicillin suspension emmox/bott"
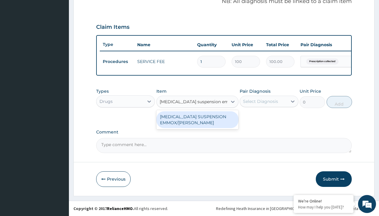
click at [197, 119] on div "AMOXICILLIN SUSPENSION EMMOX/BOTT" at bounding box center [197, 119] width 82 height 17
type input "1995"
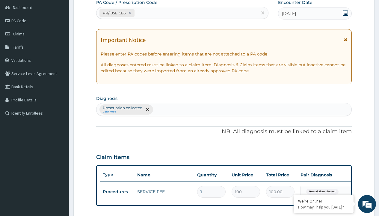
type input "prescription collected"
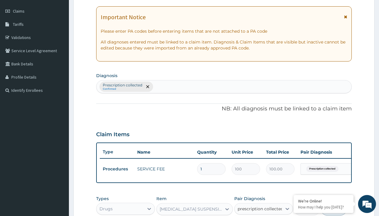
checkbox input "true"
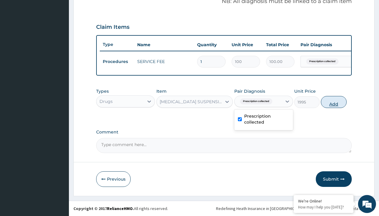
click at [334, 102] on button "Add" at bounding box center [333, 102] width 25 height 12
type input "0"
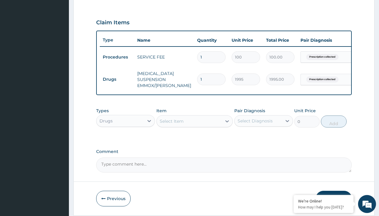
click at [117, 79] on td "Drugs" at bounding box center [117, 79] width 34 height 11
type input "drugs"
click at [126, 140] on div "Drugs" at bounding box center [125, 135] width 59 height 11
click at [171, 124] on div "Select Item" at bounding box center [172, 121] width 24 height 6
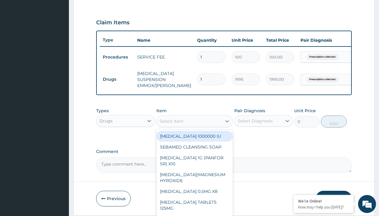
type input "paracetamol syrup avipol/bott"
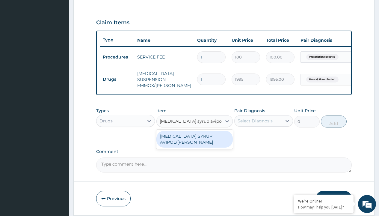
click at [195, 143] on div "PARACETAMOL SYRUP AVIPOL/BOTT" at bounding box center [194, 139] width 77 height 17
type input "1500"
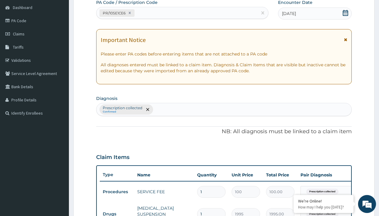
type input "prescription collected"
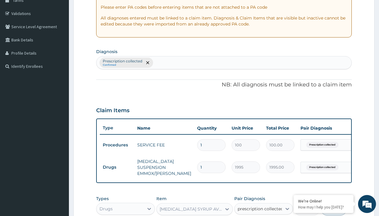
checkbox input "true"
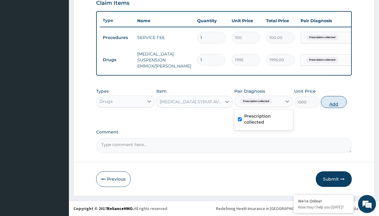
click at [334, 102] on button "Add" at bounding box center [333, 102] width 25 height 12
type input "0"
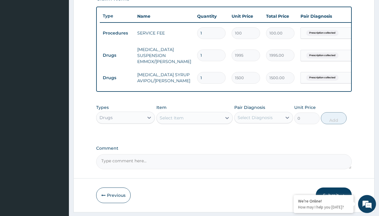
click at [117, 55] on td "Drugs" at bounding box center [117, 55] width 34 height 11
type input "drugs"
click at [126, 137] on div "Drugs" at bounding box center [125, 132] width 59 height 11
click at [171, 121] on div "Select Item" at bounding box center [172, 118] width 24 height 6
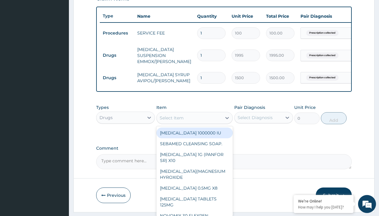
type input "neofylin syrup/bott"
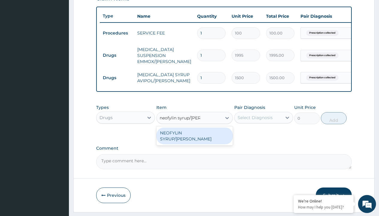
click at [195, 137] on div "NEOFYLIN SYRUP/BOTT" at bounding box center [194, 135] width 77 height 17
type input "2200"
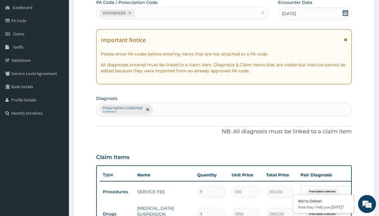
type input "prescription collected"
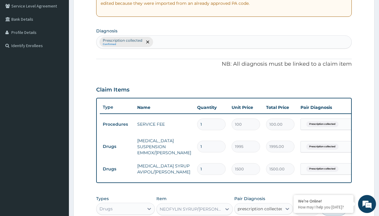
checkbox input "true"
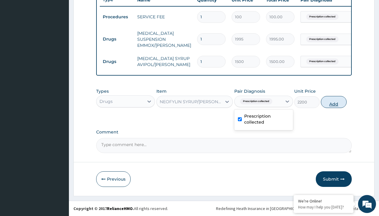
click at [334, 102] on button "Add" at bounding box center [333, 102] width 25 height 12
type input "0"
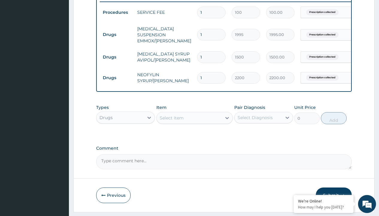
click at [117, 34] on td "Drugs" at bounding box center [117, 34] width 34 height 11
type input "drugs"
click at [126, 137] on div "Drugs" at bounding box center [125, 132] width 59 height 11
click at [171, 121] on div "Select Item" at bounding box center [172, 118] width 24 height 6
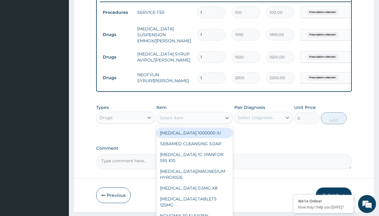
type input "cetirizine syrup"
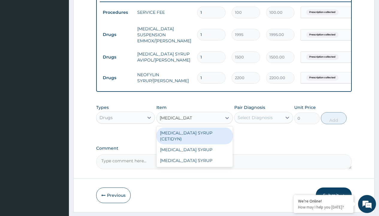
click at [195, 137] on div "CETIRIZINE SYRUP (CETIDYN)" at bounding box center [194, 135] width 77 height 17
type input "2200"
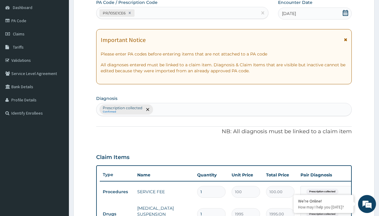
type input "prescription collected"
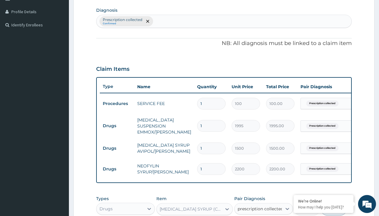
checkbox input "true"
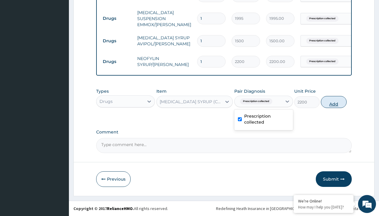
click at [334, 102] on button "Add" at bounding box center [333, 102] width 25 height 12
type input "0"
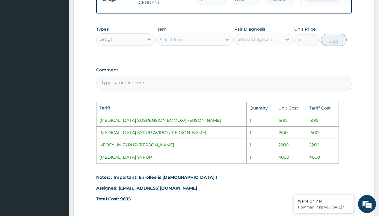
scroll to position [336, 0]
click at [175, 42] on div "Select Item" at bounding box center [172, 39] width 24 height 6
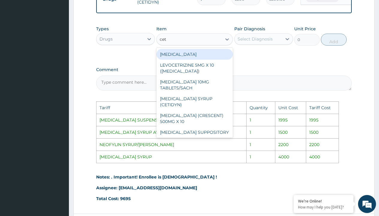
type input "ceti"
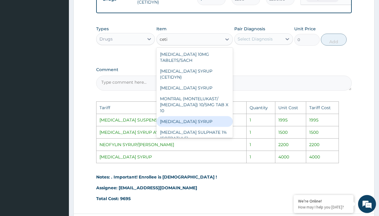
click at [188, 124] on div "CETIRIZINE SYRUP" at bounding box center [194, 121] width 77 height 11
type input "4000"
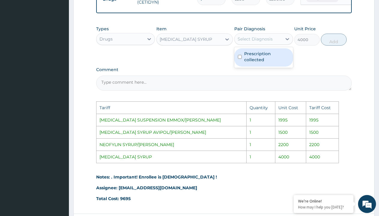
click at [260, 42] on div "Select Diagnosis" at bounding box center [255, 39] width 35 height 6
click at [266, 59] on label "Prescription collected" at bounding box center [266, 57] width 45 height 12
checkbox input "true"
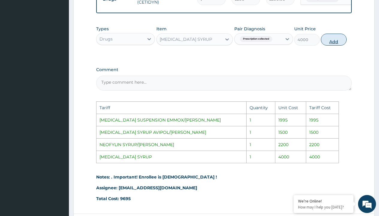
click at [336, 46] on button "Add" at bounding box center [333, 40] width 25 height 12
type input "0"
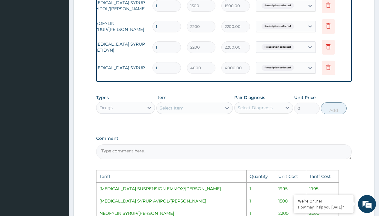
scroll to position [0, 45]
click at [332, 50] on icon at bounding box center [327, 47] width 13 height 15
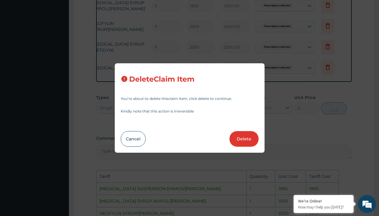
click at [248, 130] on div "Delete Claim Item You’re about to delete this claim item , click delete to cont…" at bounding box center [190, 108] width 150 height 90
click at [248, 139] on button "Delete" at bounding box center [244, 139] width 29 height 16
type input "4000"
type input "4000.00"
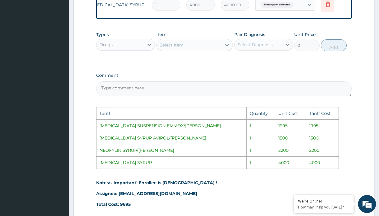
scroll to position [392, 0]
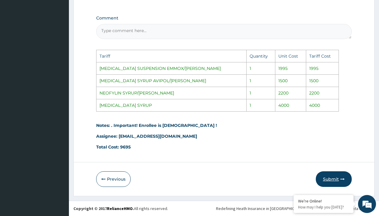
click at [330, 177] on button "Submit" at bounding box center [334, 179] width 36 height 16
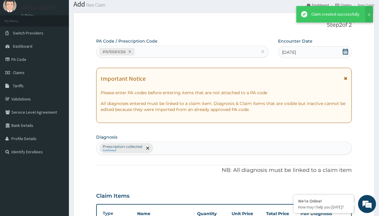
scroll to position [278, 0]
